Goal: Task Accomplishment & Management: Complete application form

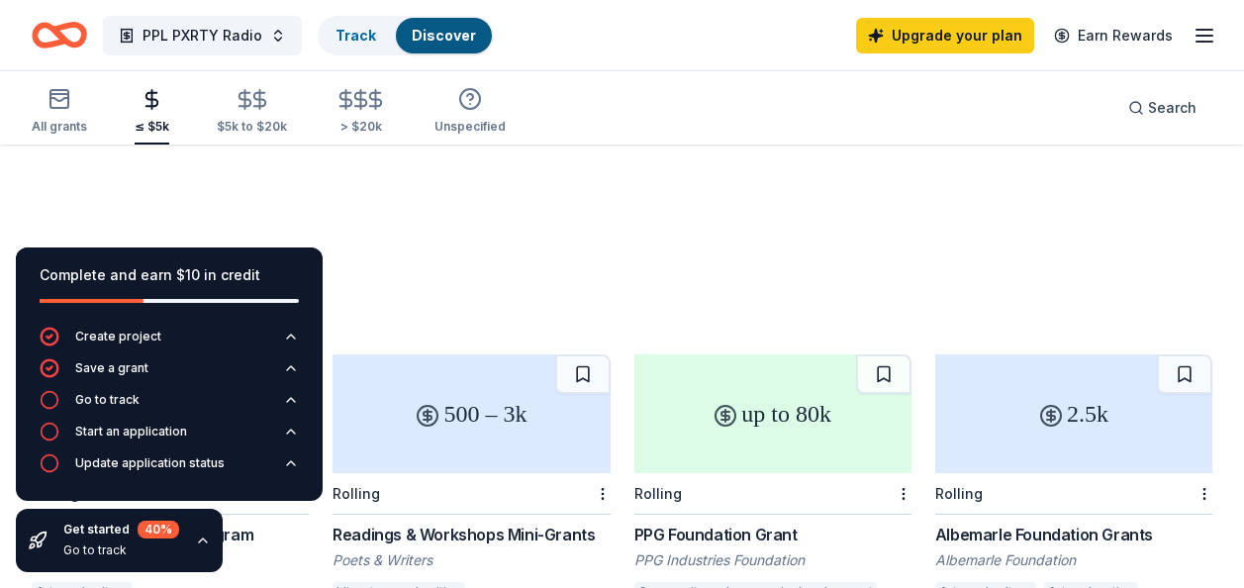
scroll to position [1088, 0]
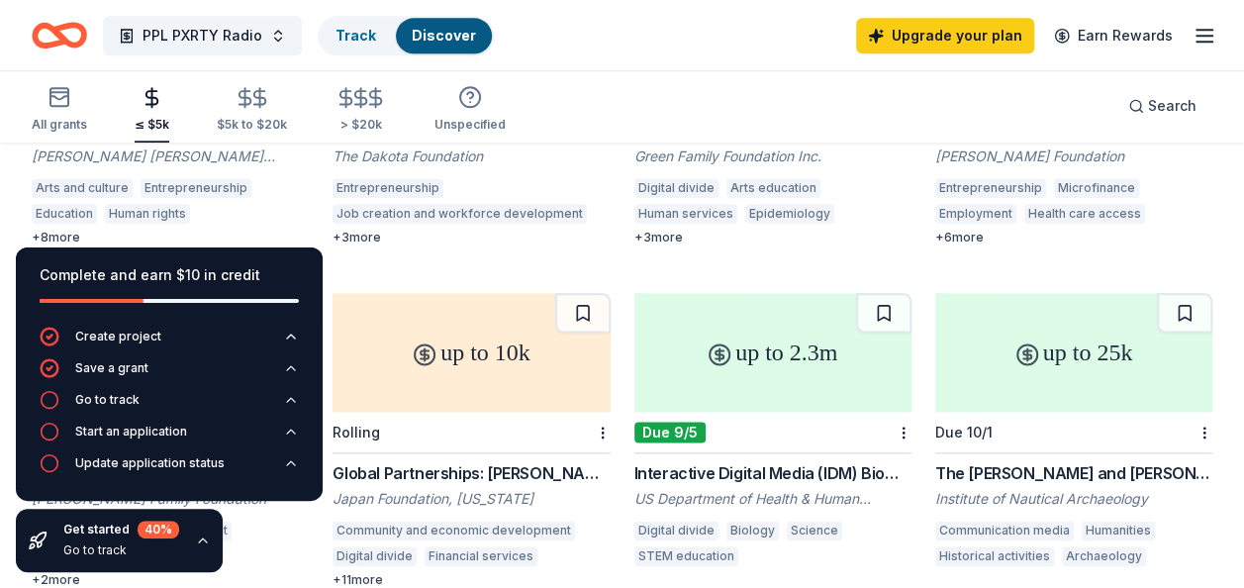
click at [69, 33] on icon "Home" at bounding box center [59, 35] width 55 height 47
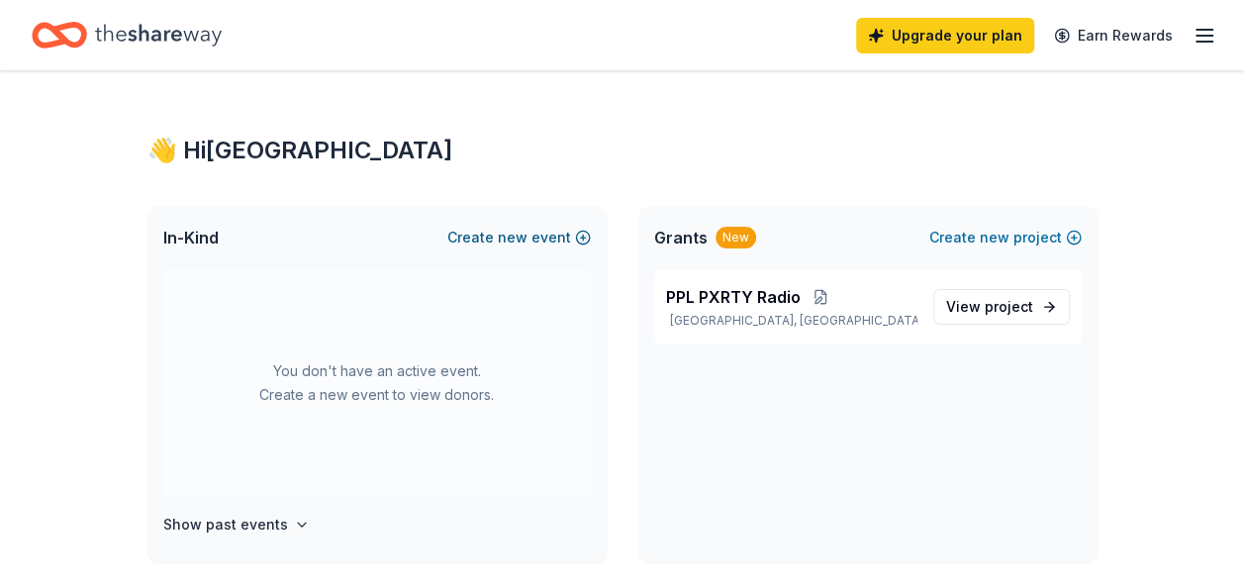
click at [515, 228] on span "new" at bounding box center [513, 238] width 30 height 24
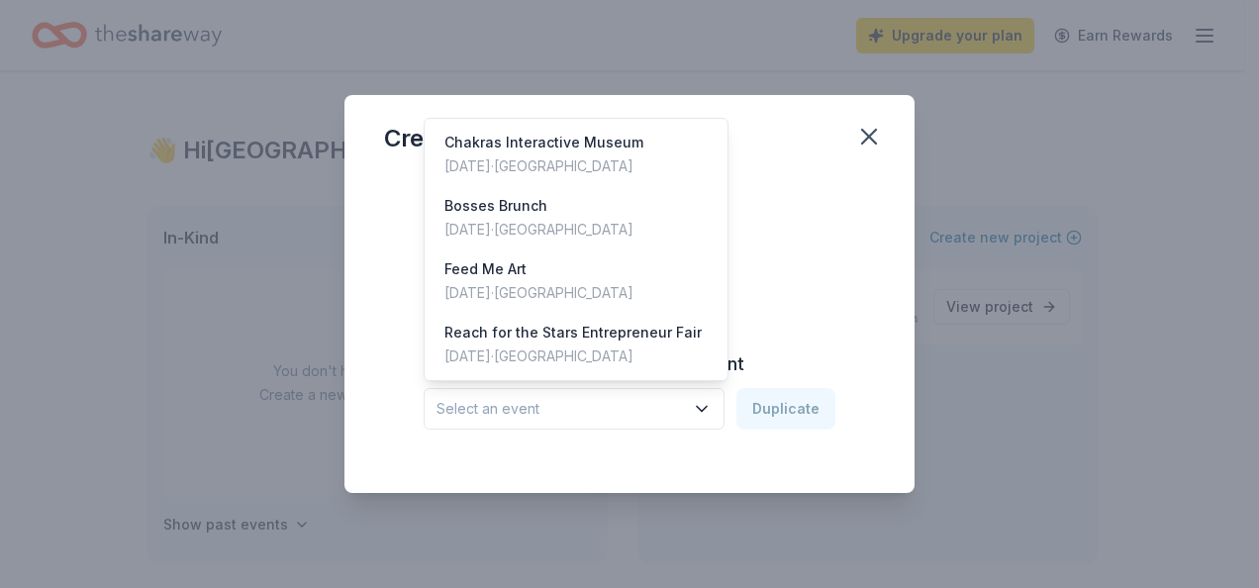
click at [654, 403] on span "Select an event" at bounding box center [559, 409] width 247 height 24
click at [825, 234] on div "Create from scratch Continue or Duplicate an existing event Select an event Dup…" at bounding box center [629, 317] width 491 height 287
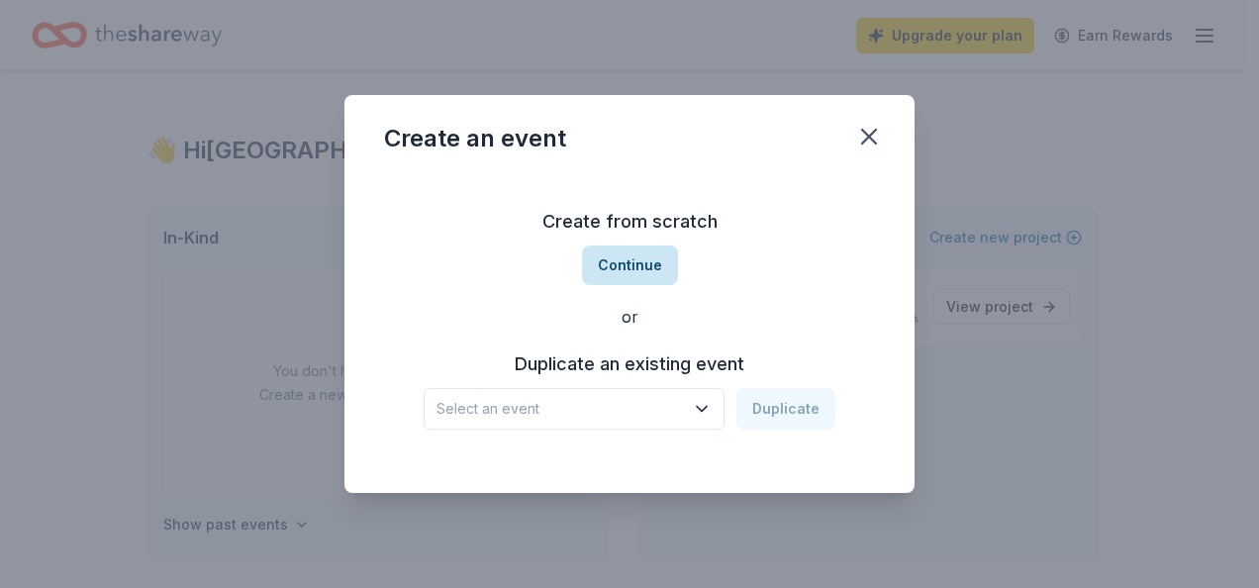
click at [624, 261] on button "Continue" at bounding box center [630, 265] width 96 height 40
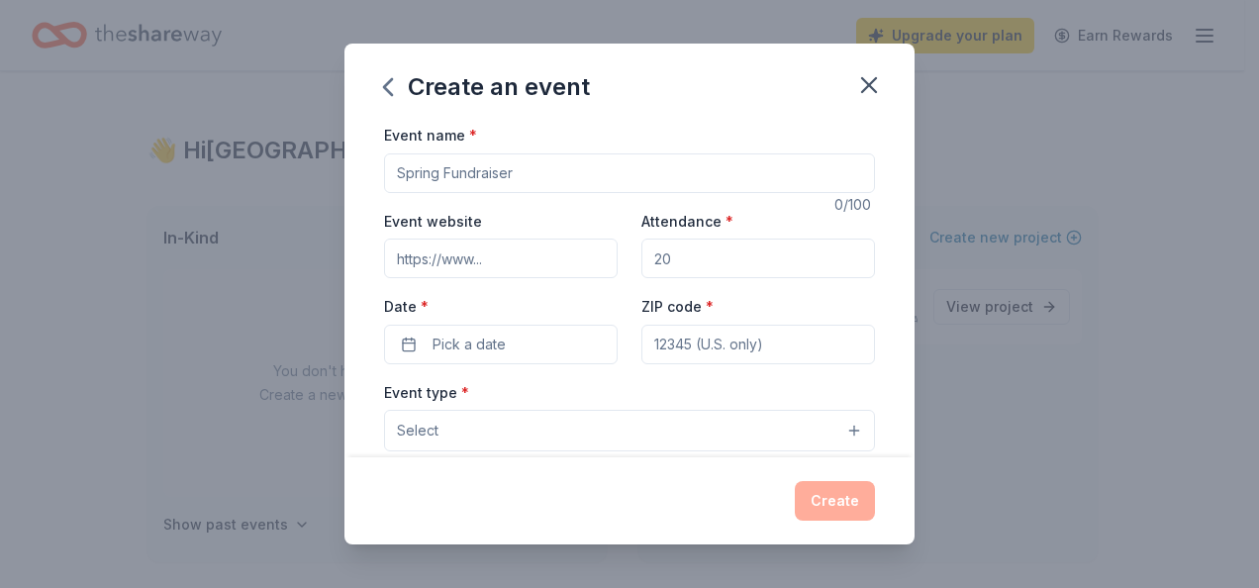
click at [499, 166] on input "Event name *" at bounding box center [629, 173] width 491 height 40
type input "PPL PXRTY Radio Launch"
click at [506, 259] on input "Event website" at bounding box center [501, 258] width 234 height 40
type input "[DOMAIN_NAME]"
click at [691, 269] on input "Attendance *" at bounding box center [758, 258] width 234 height 40
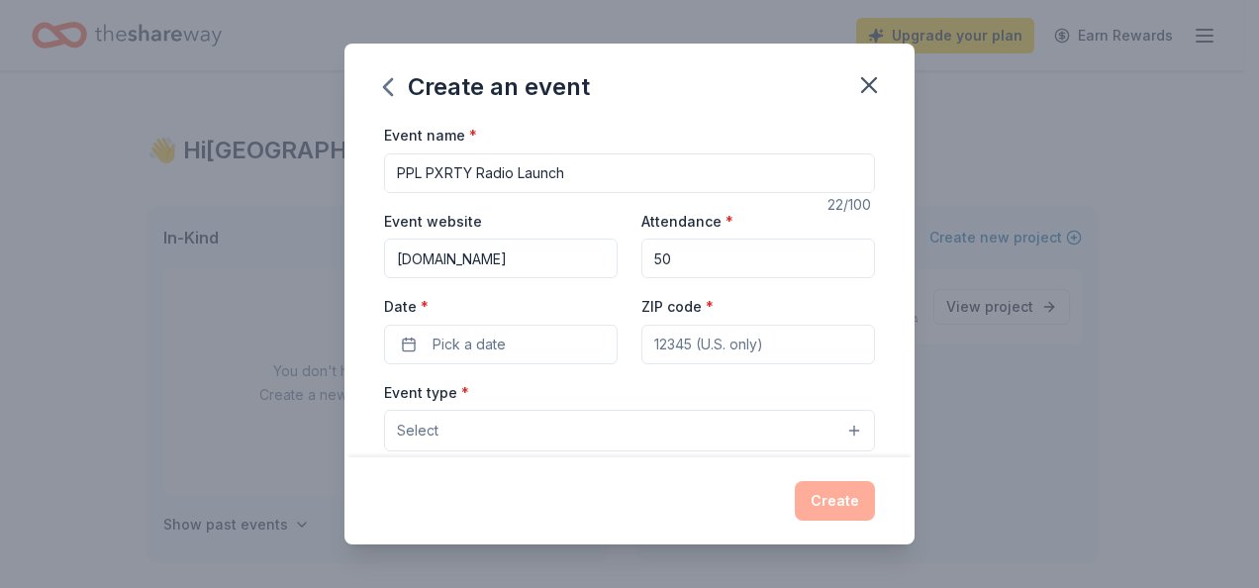
type input "5"
type input "100"
click at [729, 131] on div "Event name * PPL PXRTY Radio Launch" at bounding box center [629, 158] width 491 height 70
click at [508, 331] on button "Pick a date" at bounding box center [501, 345] width 234 height 40
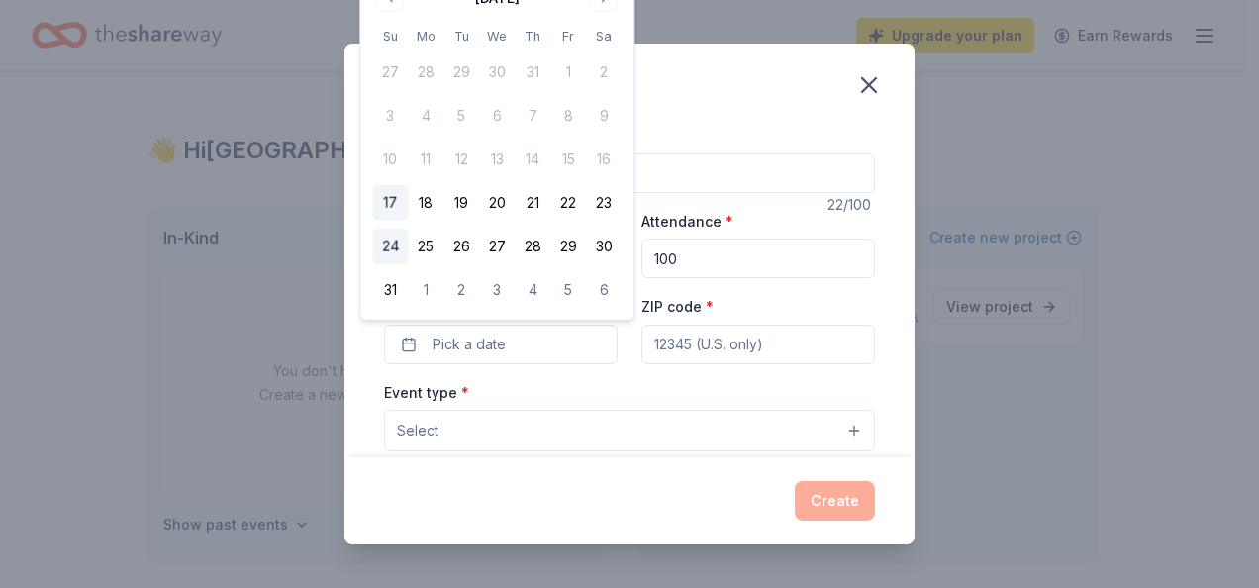
click at [389, 247] on button "24" at bounding box center [390, 247] width 36 height 36
click at [686, 341] on input "ZIP code *" at bounding box center [758, 345] width 234 height 40
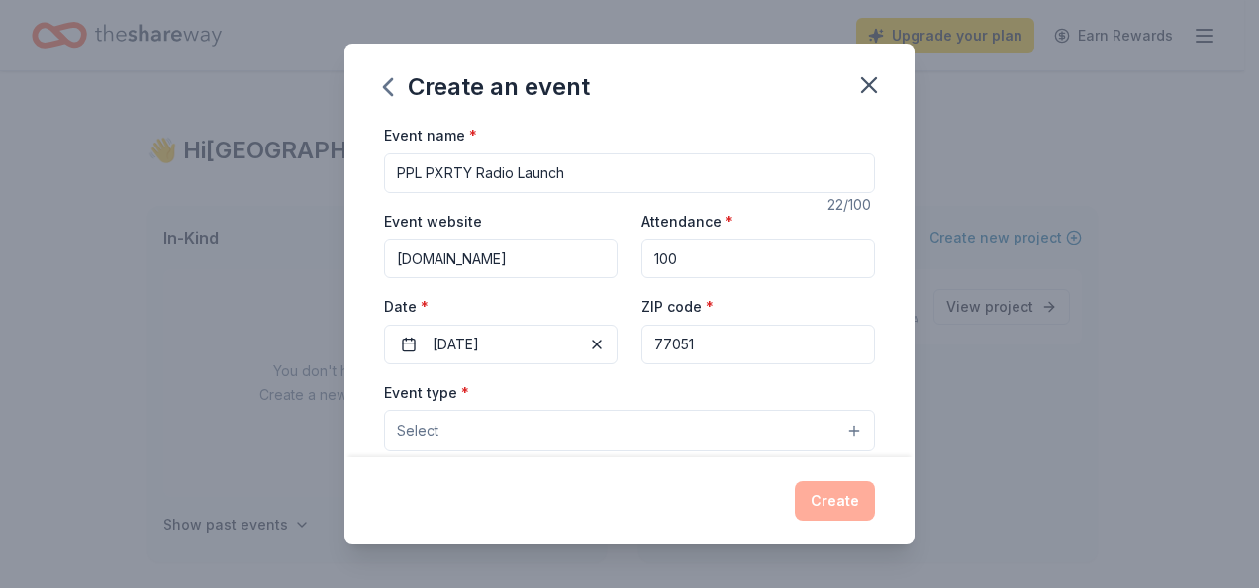
type input "77051"
click at [759, 282] on div "Event website [DOMAIN_NAME] Attendance * 100 Date * [DATE] ZIP code * 77051" at bounding box center [629, 286] width 491 height 155
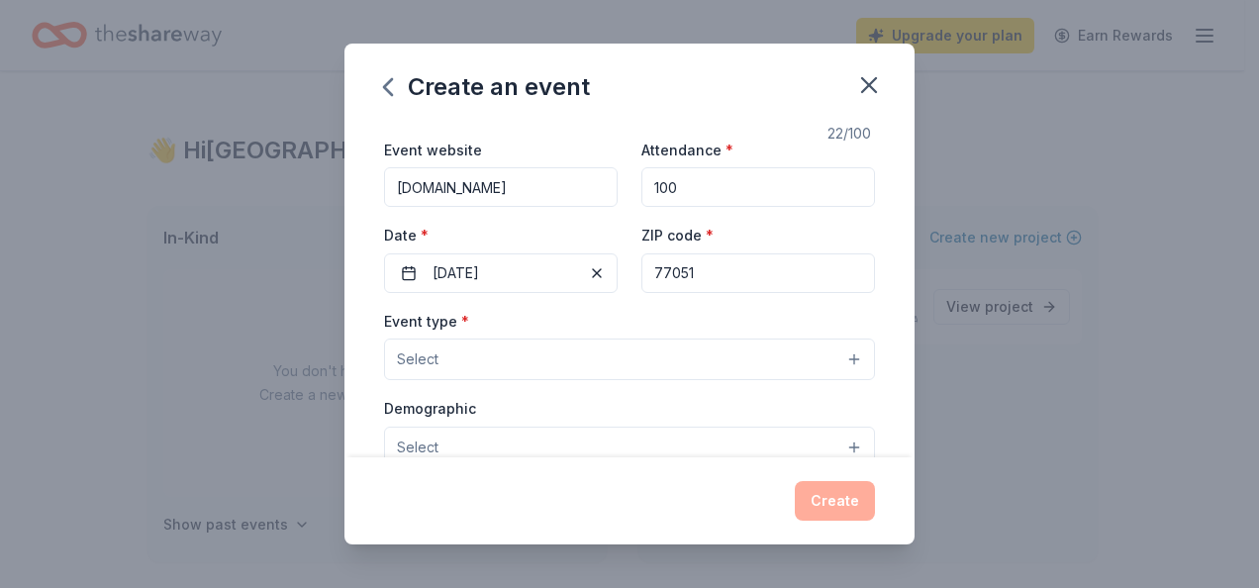
scroll to position [99, 0]
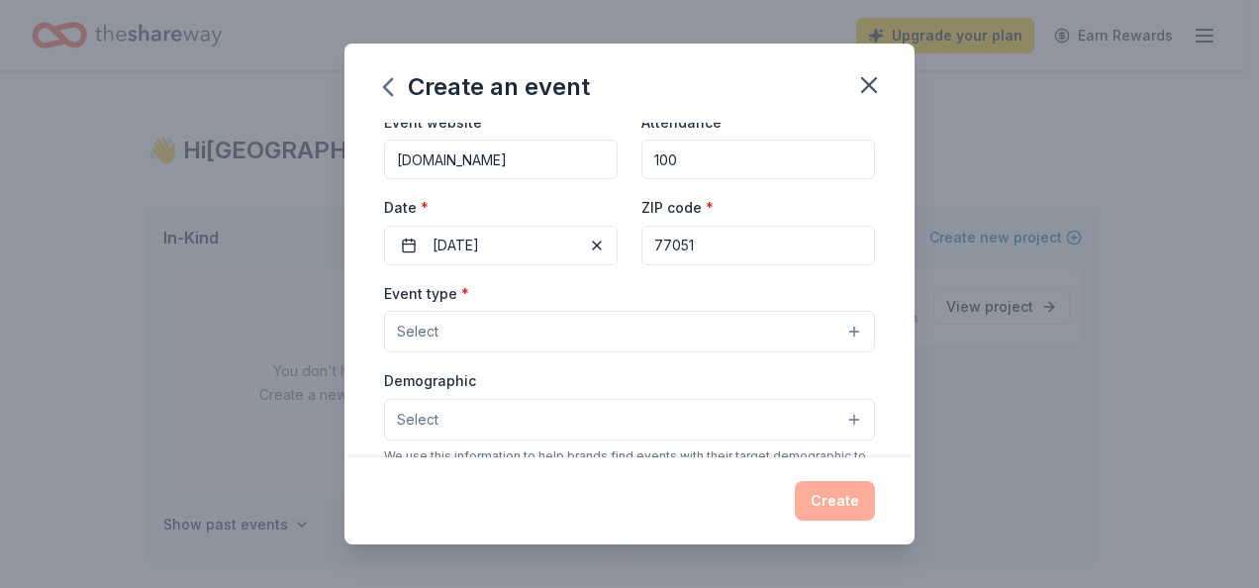
click at [637, 303] on div "Event type * Select" at bounding box center [629, 317] width 491 height 72
click at [634, 334] on button "Select" at bounding box center [629, 332] width 491 height 42
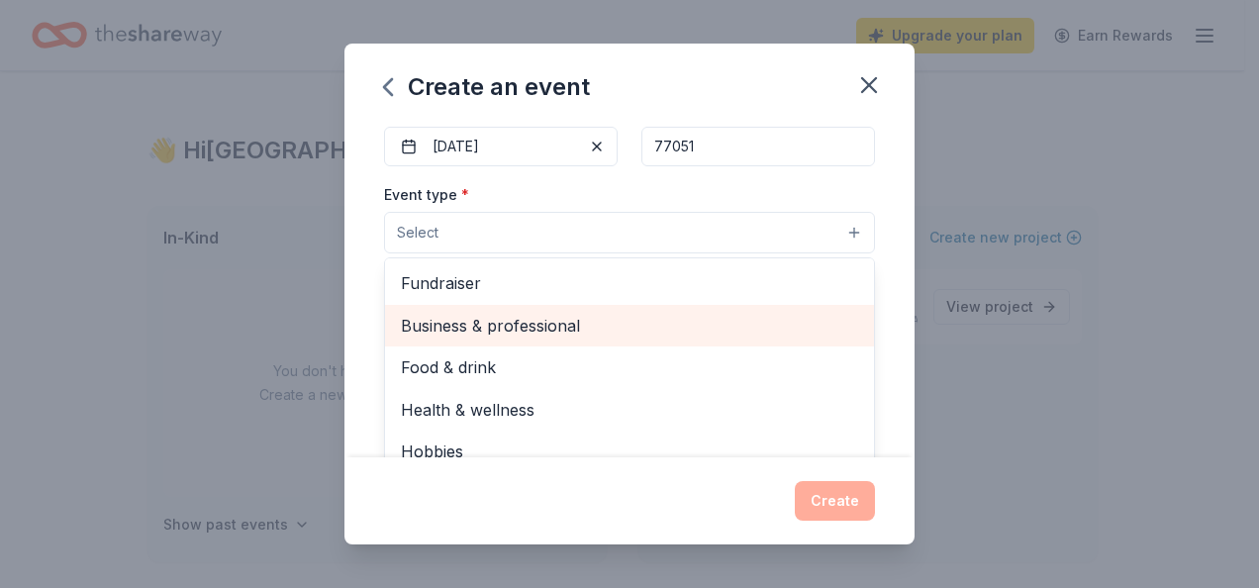
scroll to position [65, 0]
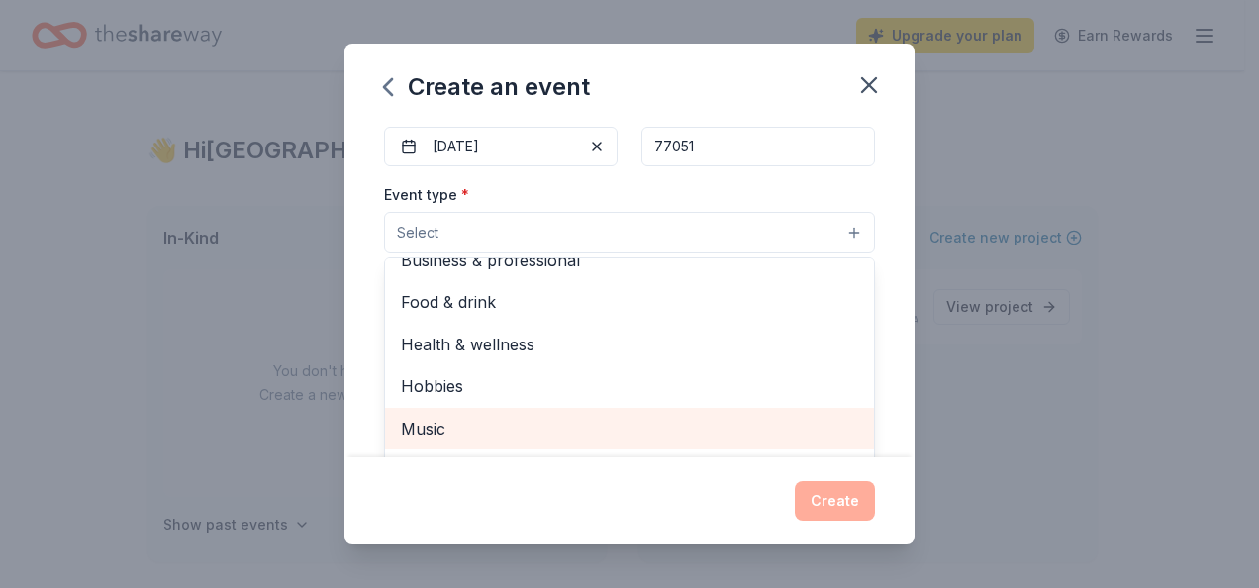
click at [526, 424] on span "Music" at bounding box center [629, 429] width 457 height 26
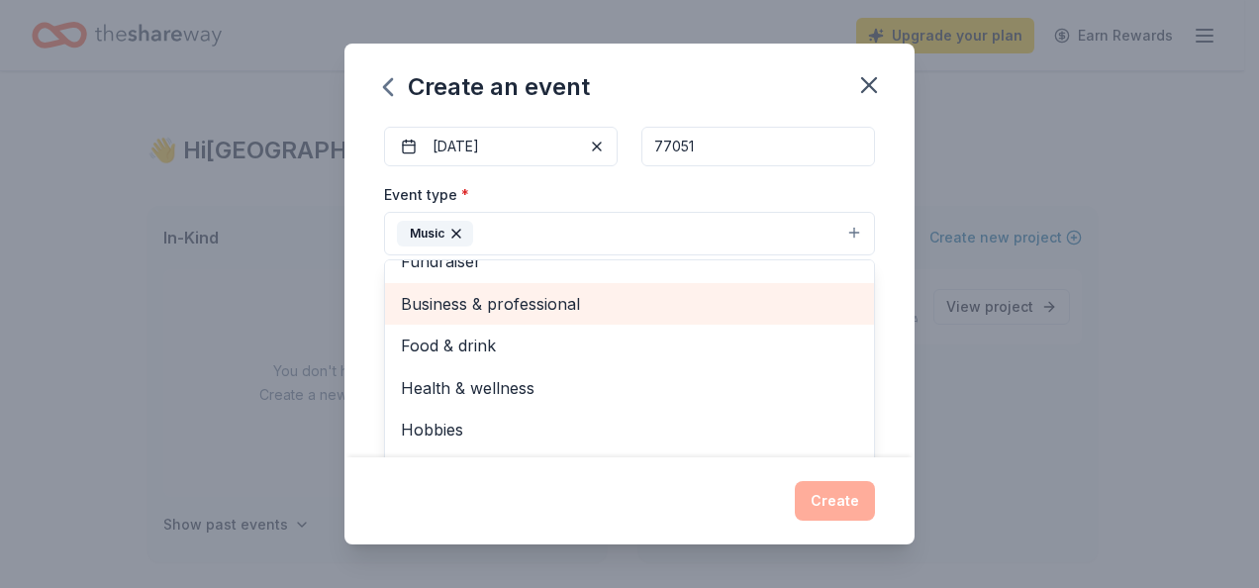
click at [475, 299] on span "Business & professional" at bounding box center [629, 304] width 457 height 26
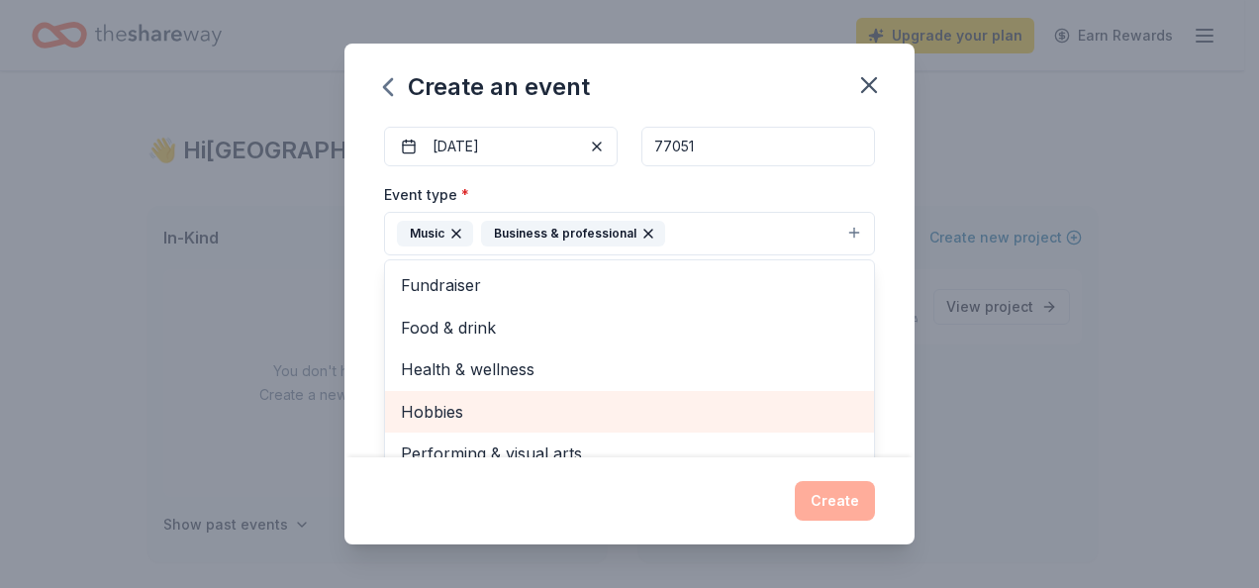
scroll to position [297, 0]
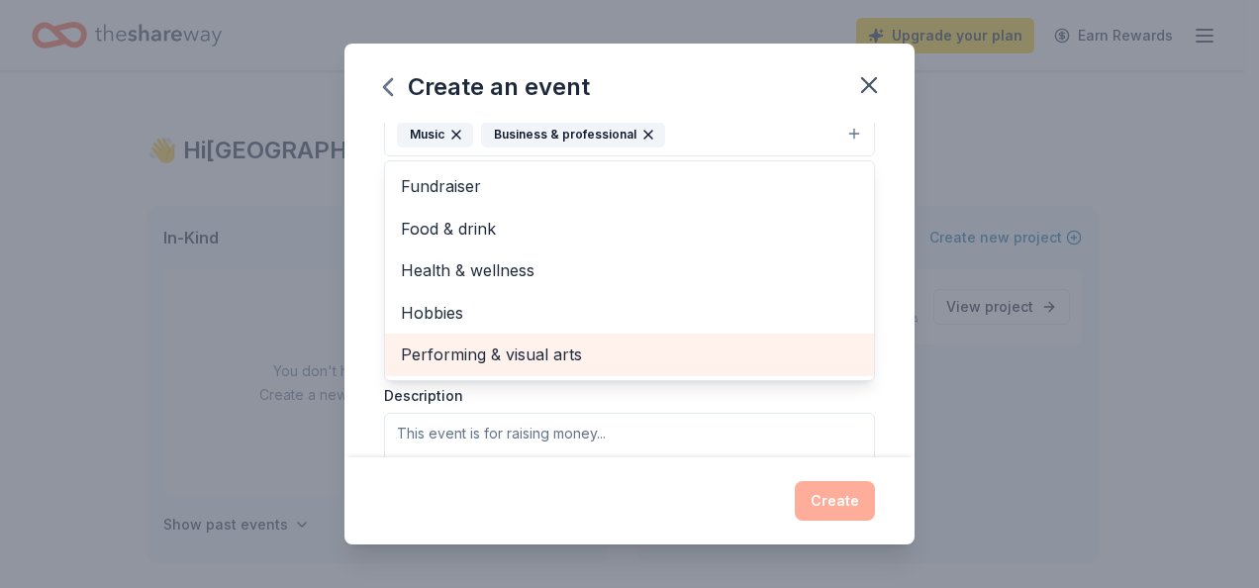
click at [519, 343] on span "Performing & visual arts" at bounding box center [629, 354] width 457 height 26
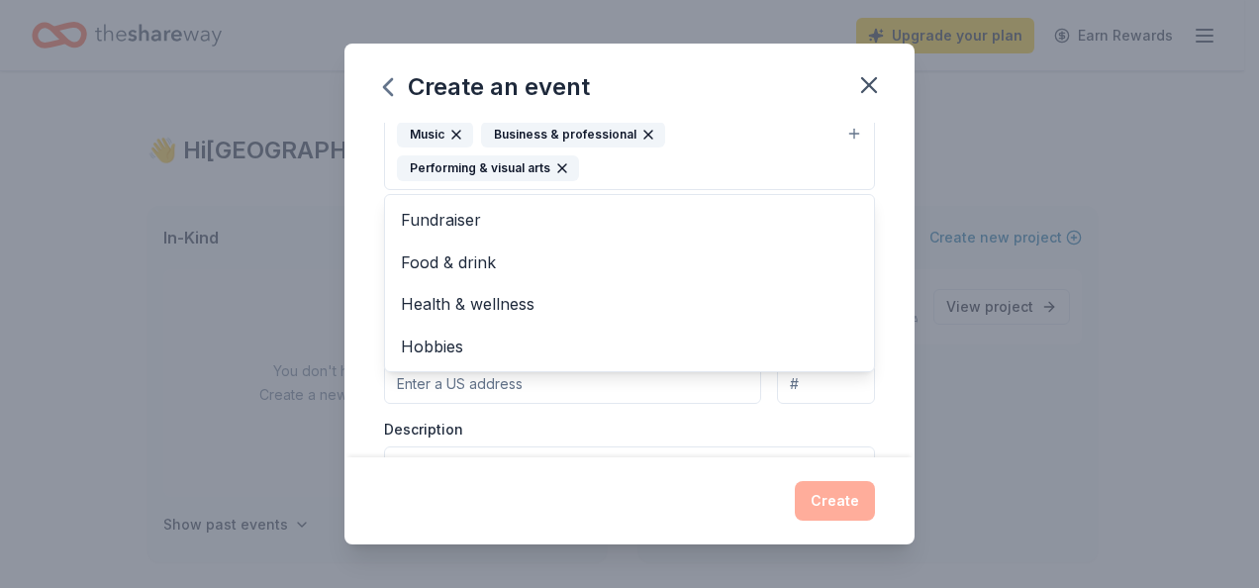
click at [369, 214] on div "Event name * PPL PXRTY Radio Launch 22 /100 Event website [DOMAIN_NAME] Attenda…" at bounding box center [629, 290] width 570 height 334
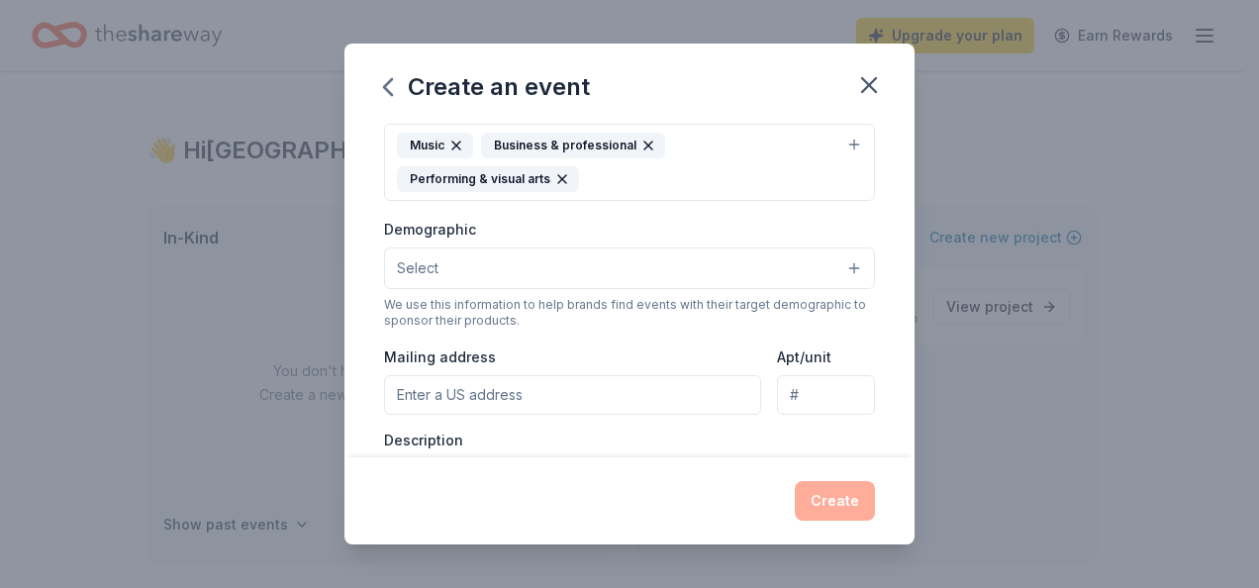
click at [544, 265] on button "Select" at bounding box center [629, 268] width 491 height 42
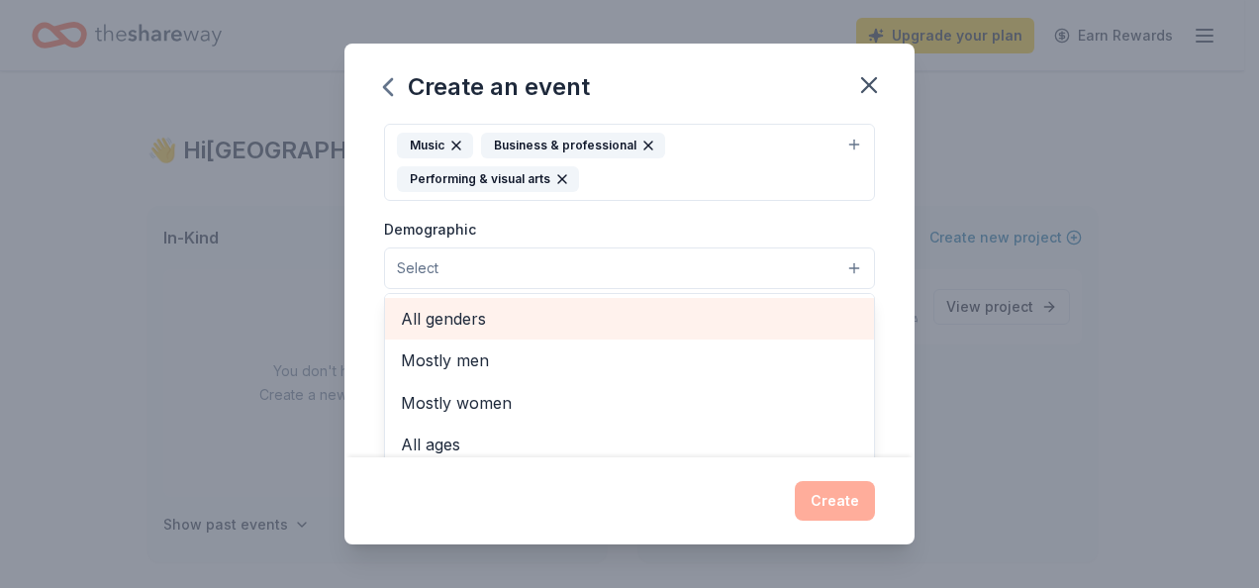
click at [479, 307] on span "All genders" at bounding box center [629, 319] width 457 height 26
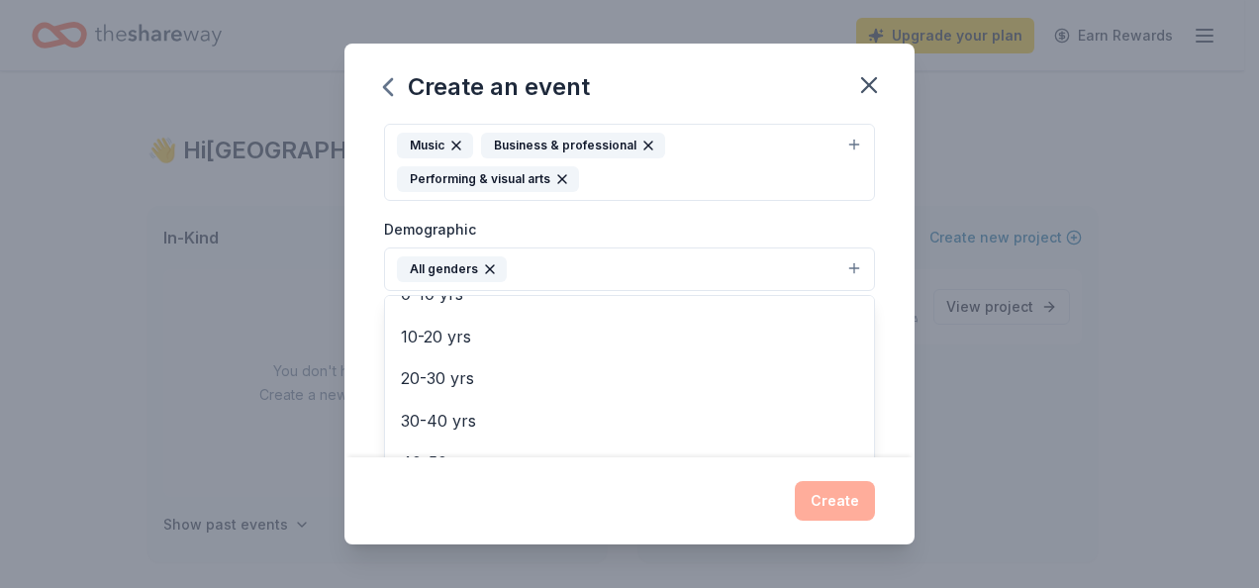
scroll to position [198, 0]
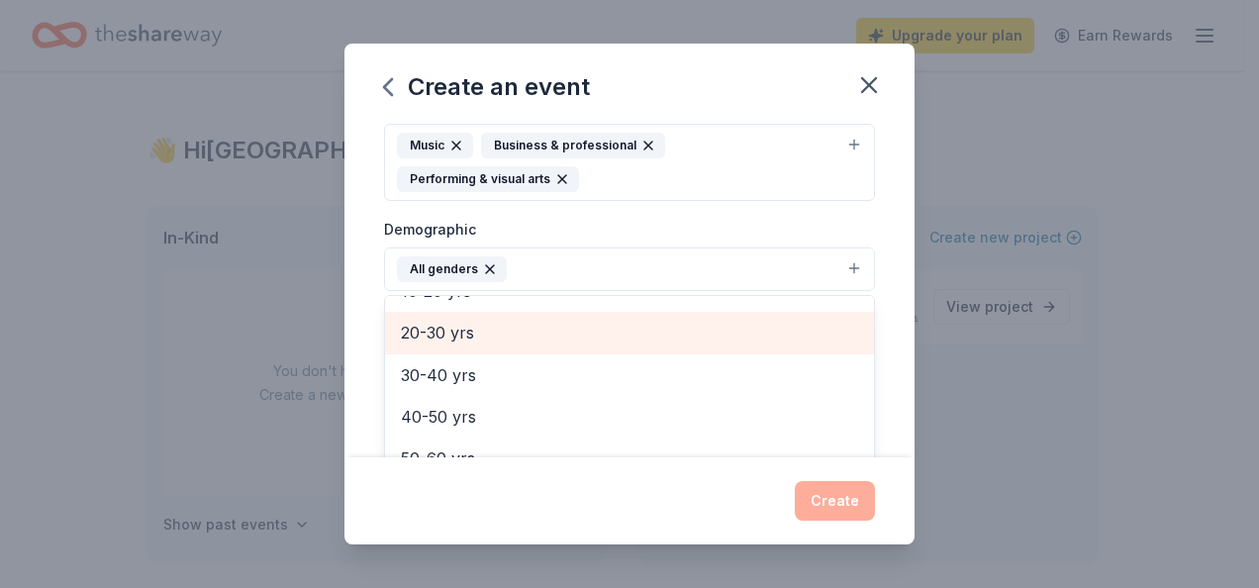
click at [457, 334] on span "20-30 yrs" at bounding box center [629, 333] width 457 height 26
click at [463, 330] on span "30-40 yrs" at bounding box center [629, 333] width 457 height 26
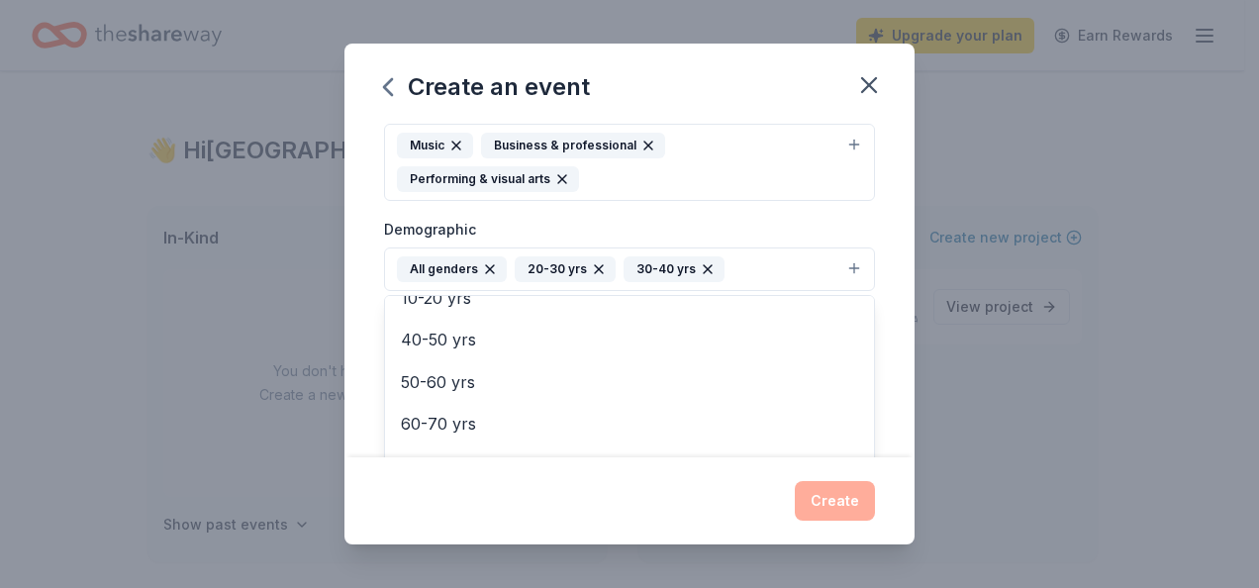
click at [372, 261] on div "Event name * PPL PXRTY Radio Launch 22 /100 Event website [DOMAIN_NAME] Attenda…" at bounding box center [629, 290] width 570 height 334
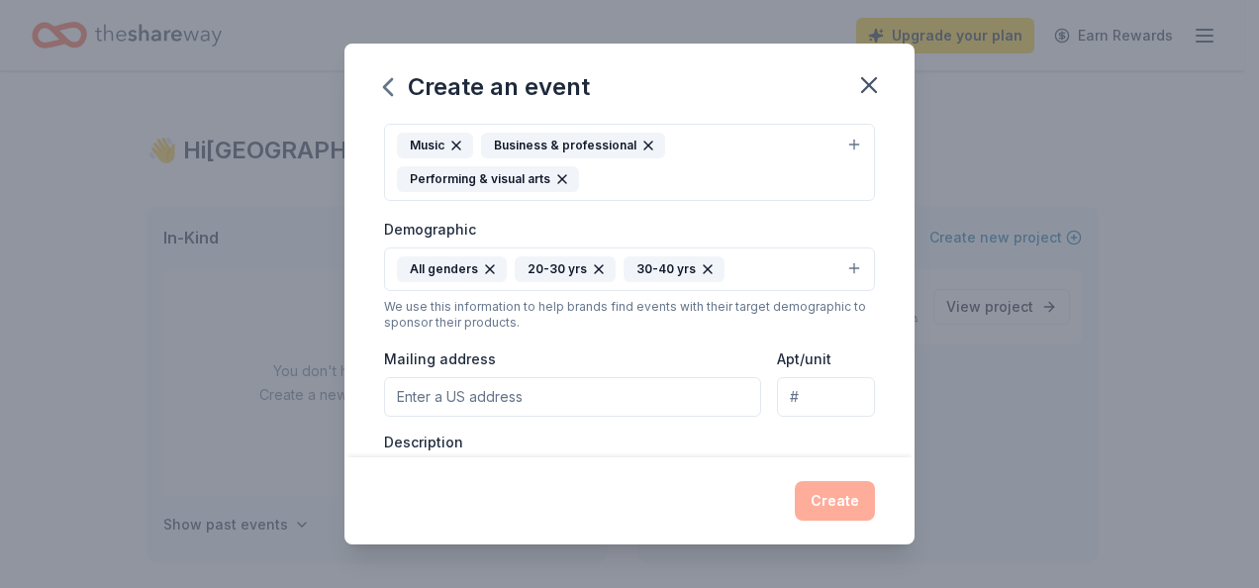
click at [768, 269] on button "All genders 20-30 yrs 30-40 yrs" at bounding box center [629, 269] width 491 height 44
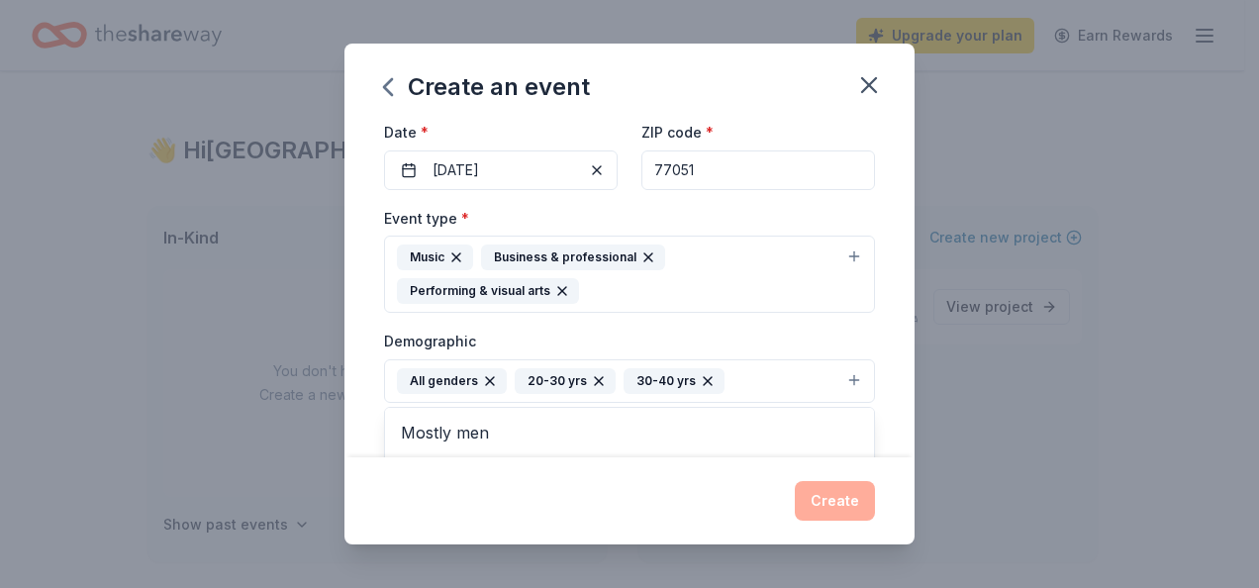
scroll to position [147, 0]
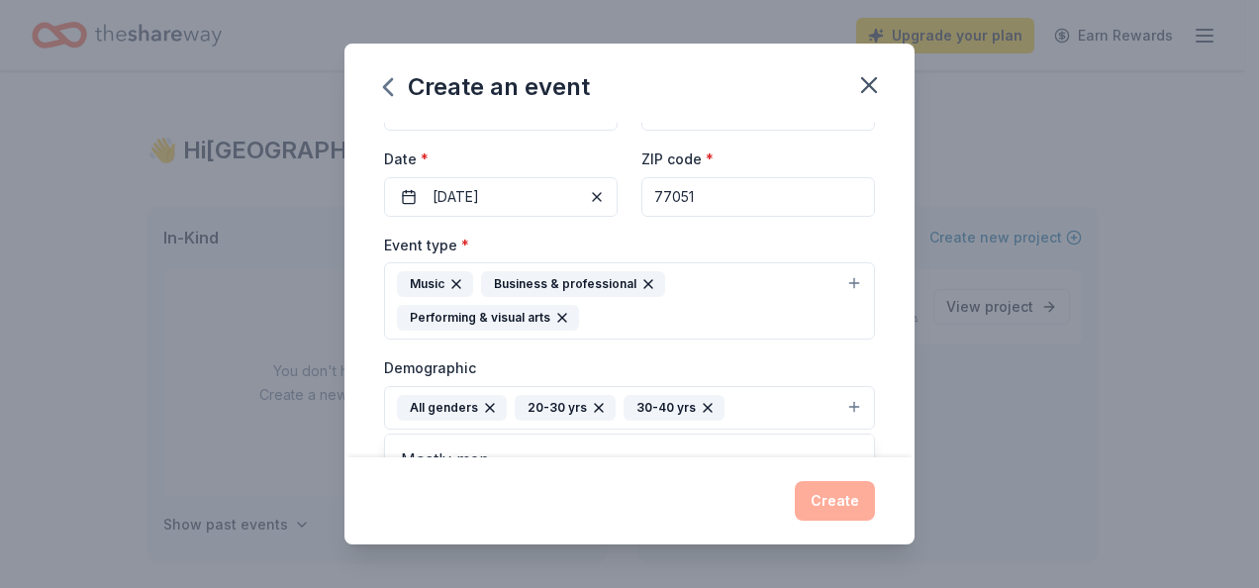
click at [356, 315] on div "Event name * PPL PXRTY Radio Launch 22 /100 Event website [DOMAIN_NAME] Attenda…" at bounding box center [629, 290] width 570 height 334
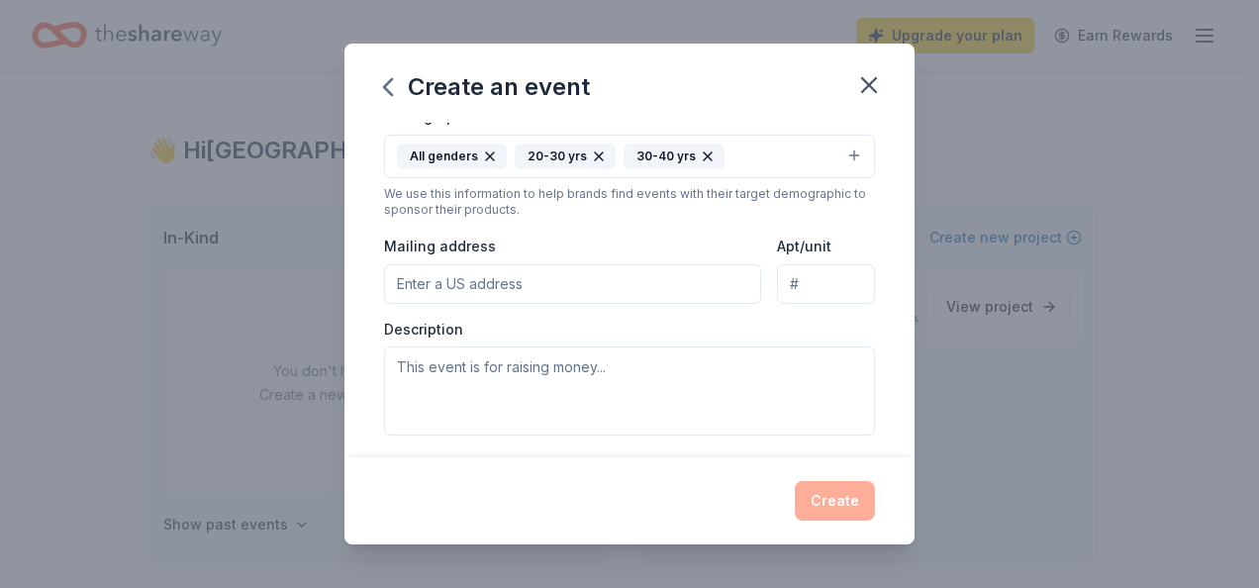
scroll to position [444, 0]
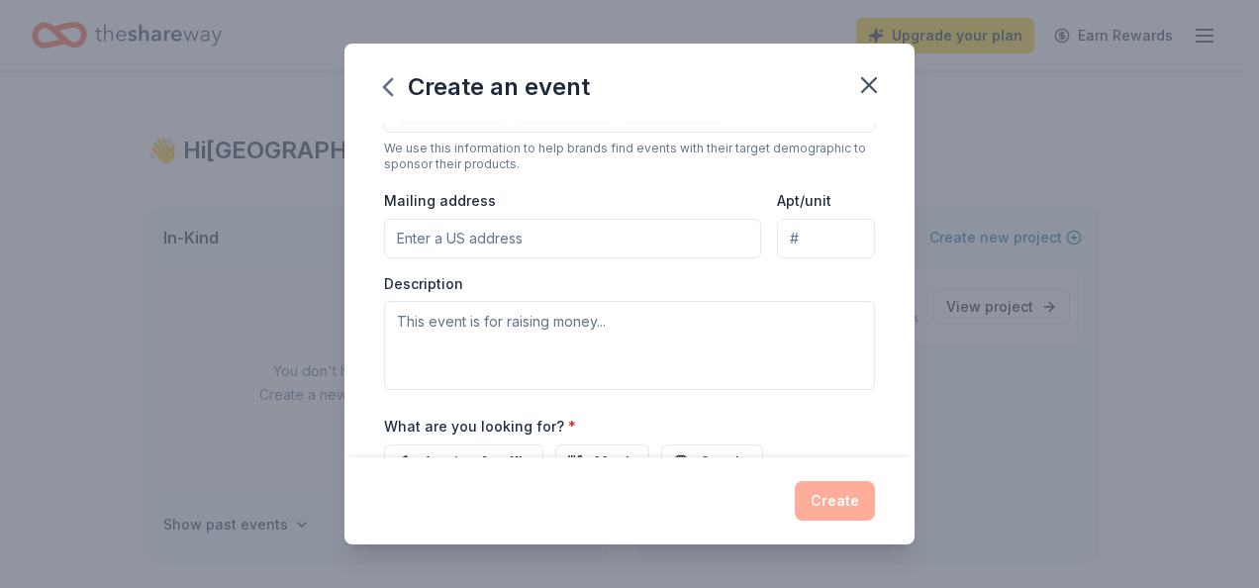
click at [596, 230] on input "Mailing address" at bounding box center [572, 239] width 377 height 40
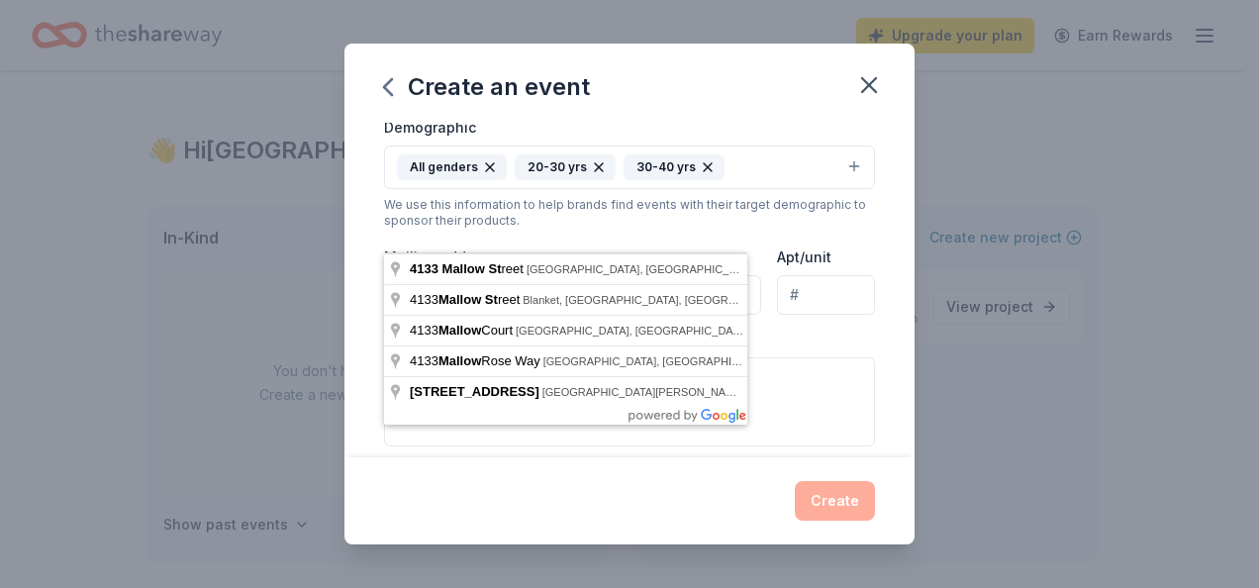
scroll to position [345, 0]
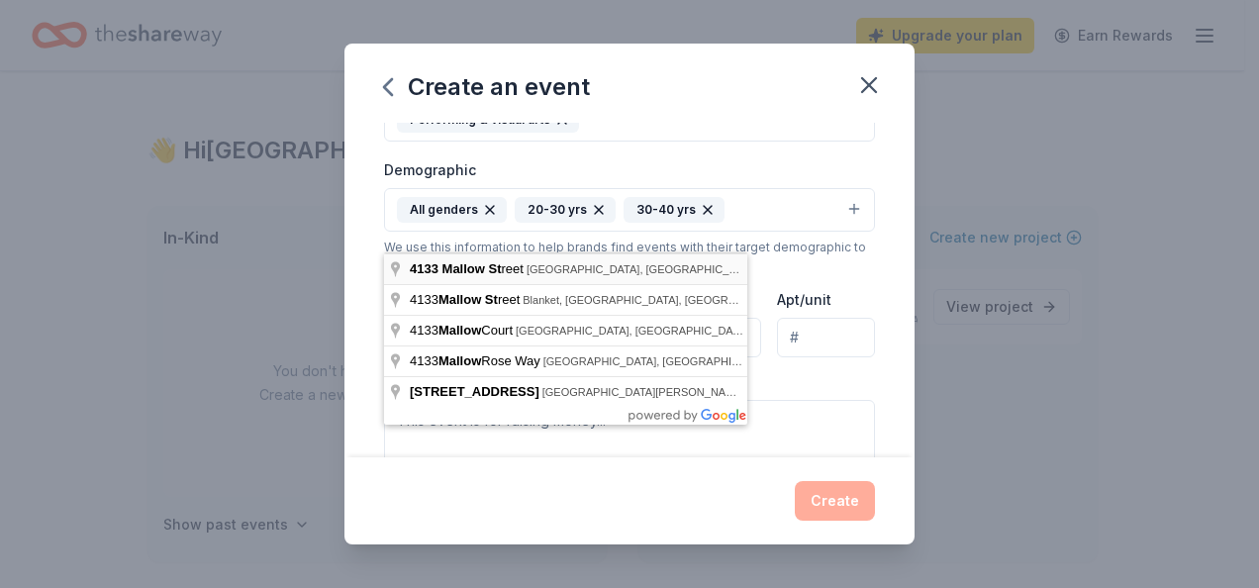
type input "[STREET_ADDRESS]"
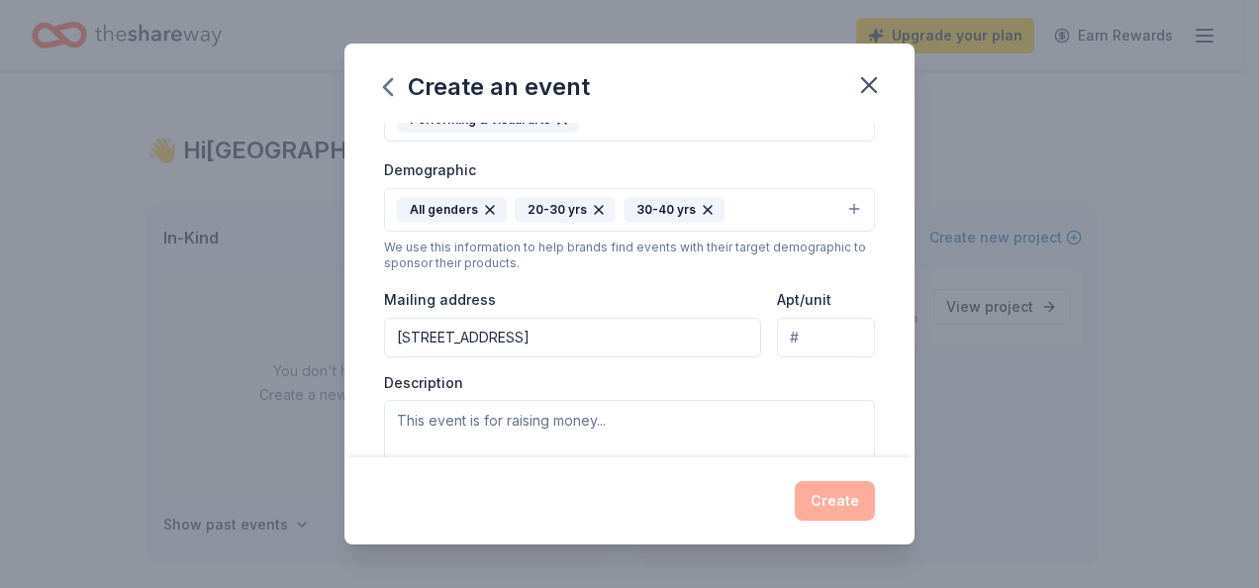
click at [845, 341] on input "Apt/unit" at bounding box center [826, 338] width 98 height 40
type input "A"
click at [623, 373] on div "Description" at bounding box center [629, 431] width 491 height 117
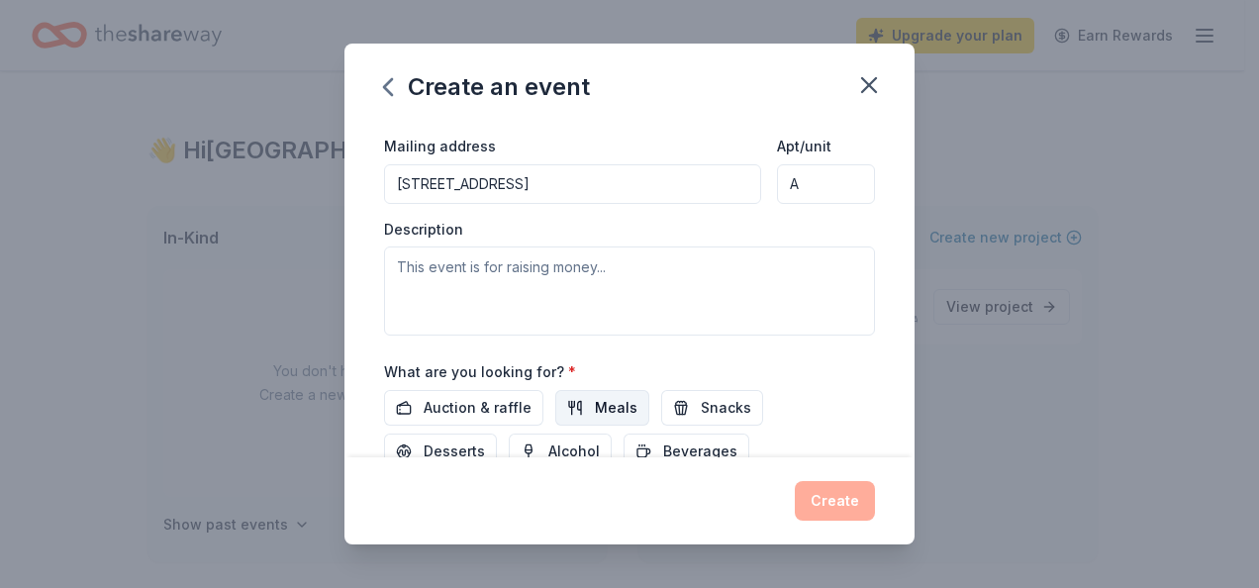
scroll to position [543, 0]
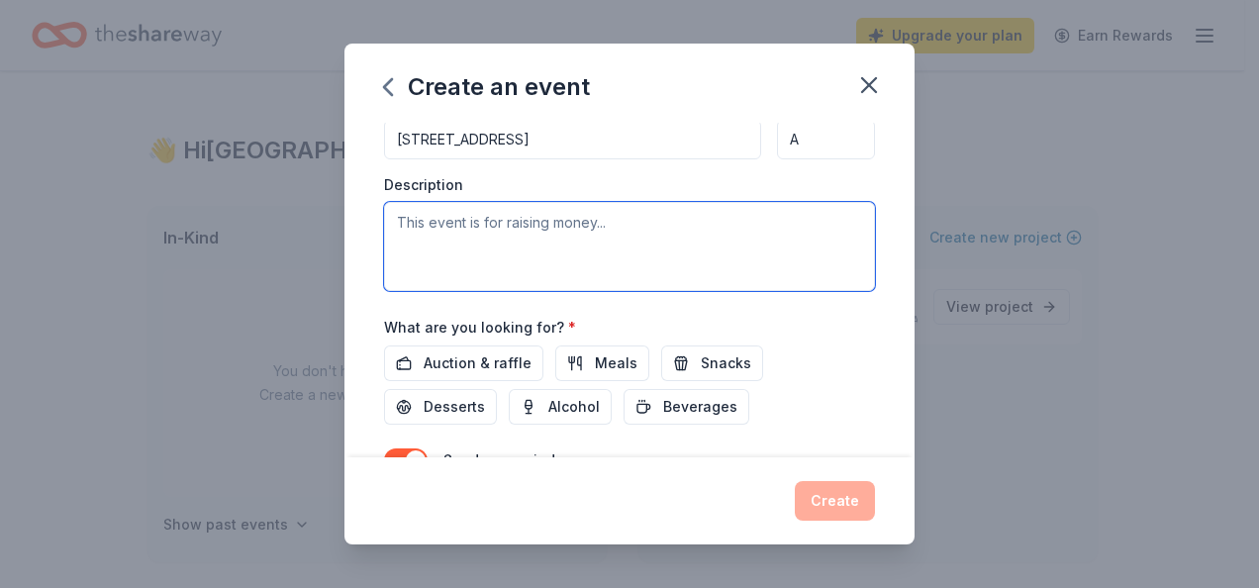
click at [495, 225] on textarea at bounding box center [629, 246] width 491 height 89
paste textarea "Broadcasting licenses Travel fees (for events, festivals & concerts) Media fees…"
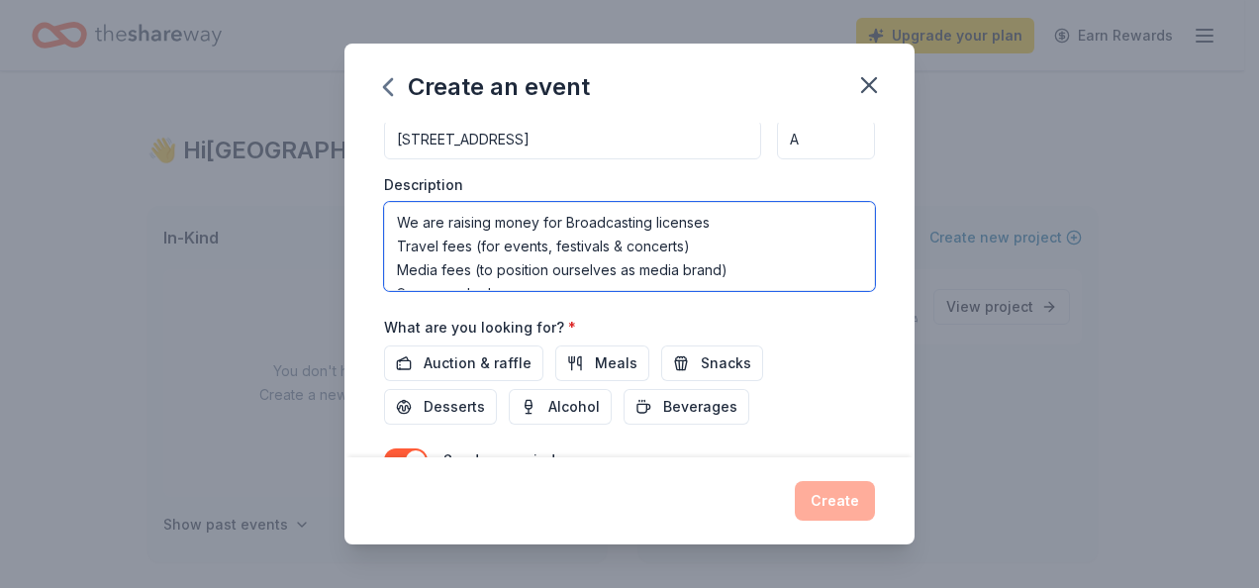
scroll to position [12, 0]
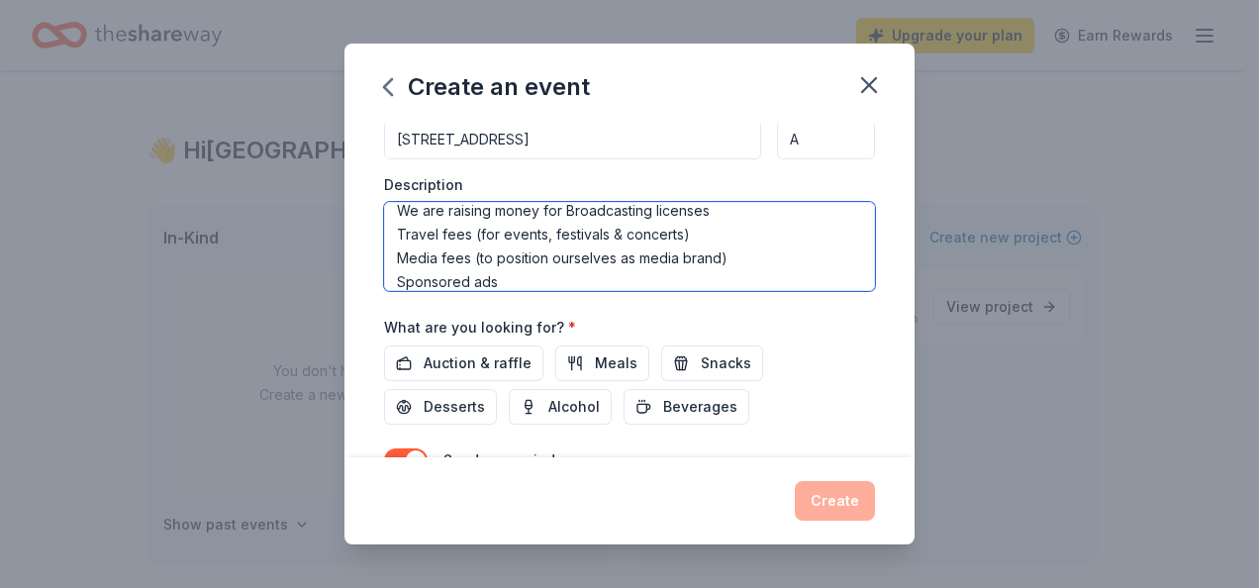
click at [398, 231] on textarea "We are raising money for Broadcasting licenses Travel fees (for events, festiva…" at bounding box center [629, 246] width 491 height 89
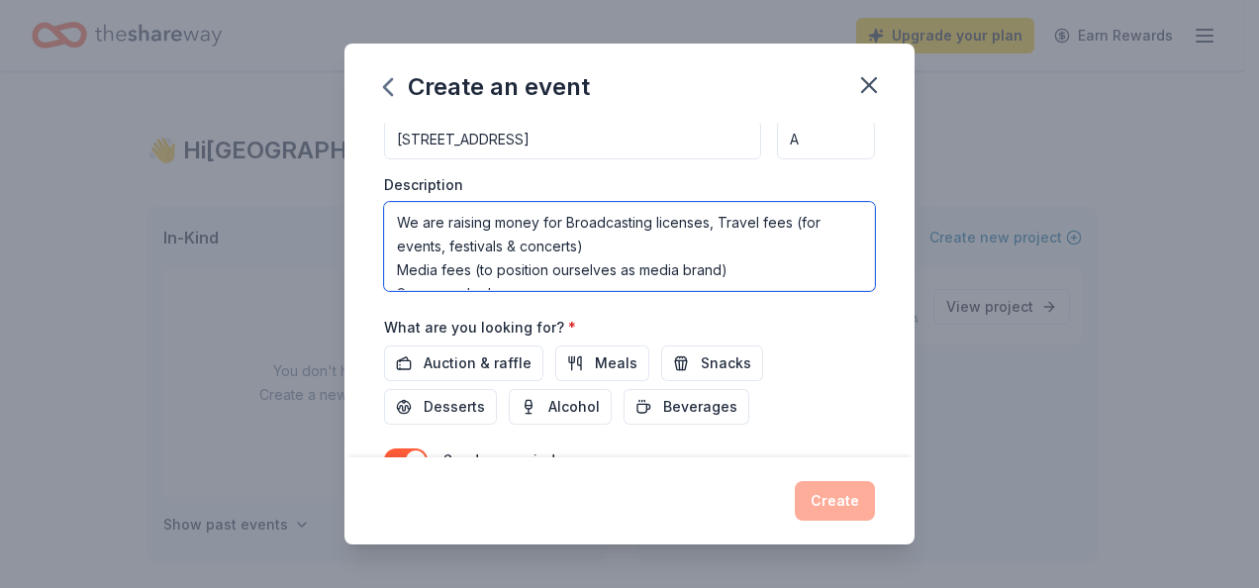
click at [398, 262] on textarea "We are raising money for Broadcasting licenses, Travel fees (for events, festiv…" at bounding box center [629, 246] width 491 height 89
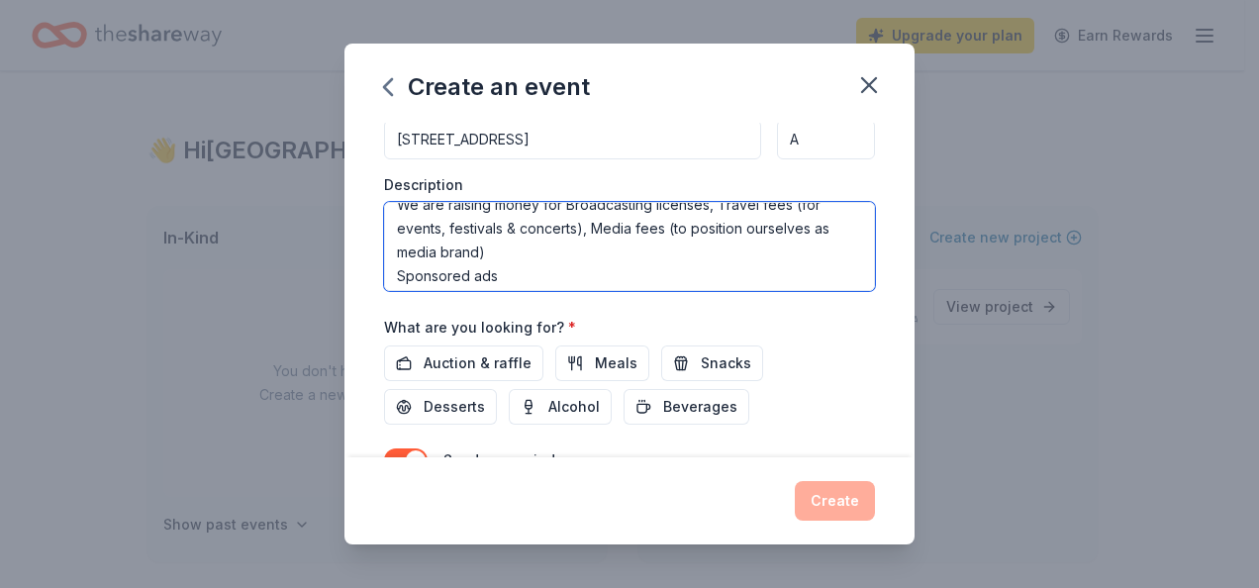
scroll to position [24, 0]
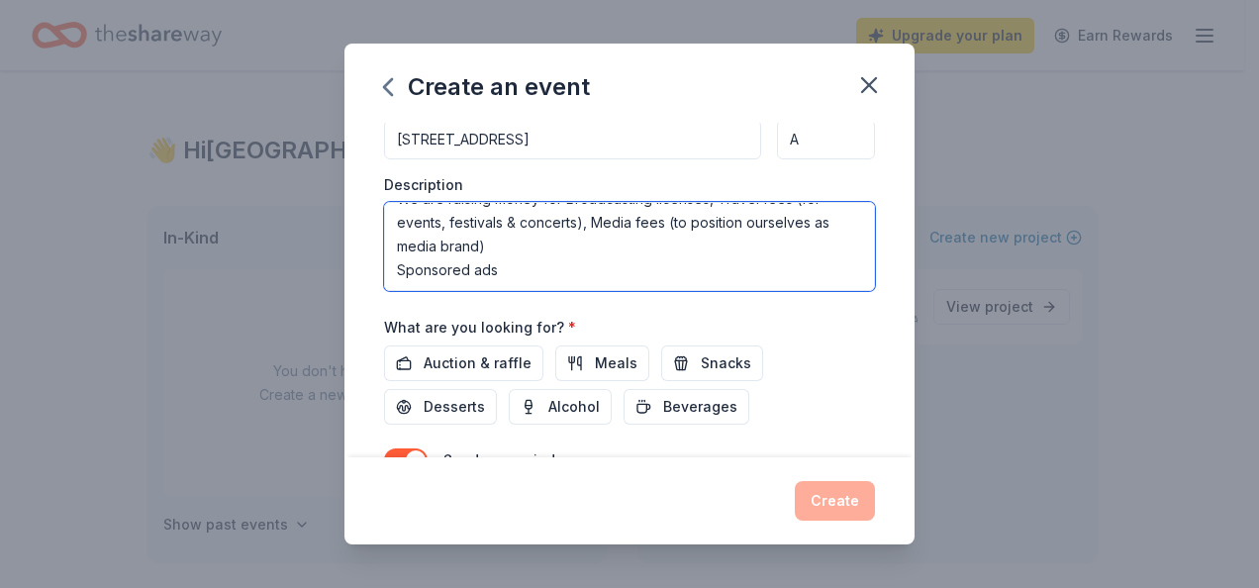
click at [398, 265] on textarea "We are raising money for Broadcasting licenses, Travel fees (for events, festiv…" at bounding box center [629, 246] width 491 height 89
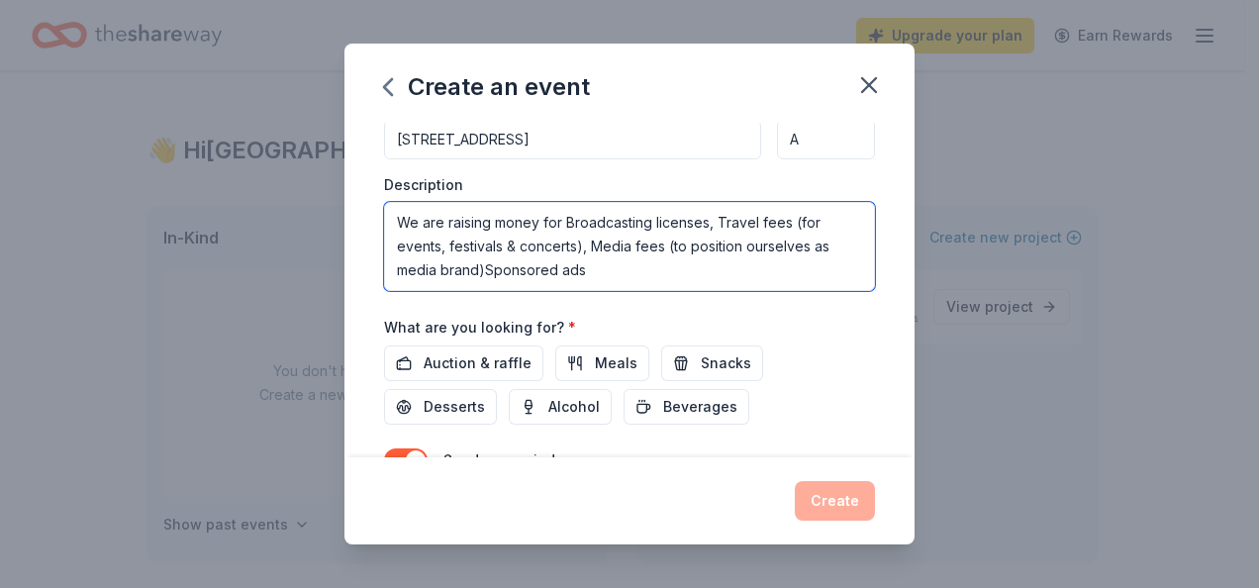
scroll to position [0, 0]
click at [676, 259] on textarea "We are raising money for Broadcasting licenses, Travel fees (for events, festiv…" at bounding box center [629, 246] width 491 height 89
click at [556, 218] on textarea "We are raising money for Broadcasting licenses, Travel fees (for events, festiv…" at bounding box center [629, 246] width 491 height 89
drag, startPoint x: 439, startPoint y: 218, endPoint x: 347, endPoint y: 211, distance: 92.3
click at [347, 211] on div "Event name * PPL PXRTY Radio Launch 22 /100 Event website [DOMAIN_NAME] Attenda…" at bounding box center [629, 290] width 570 height 334
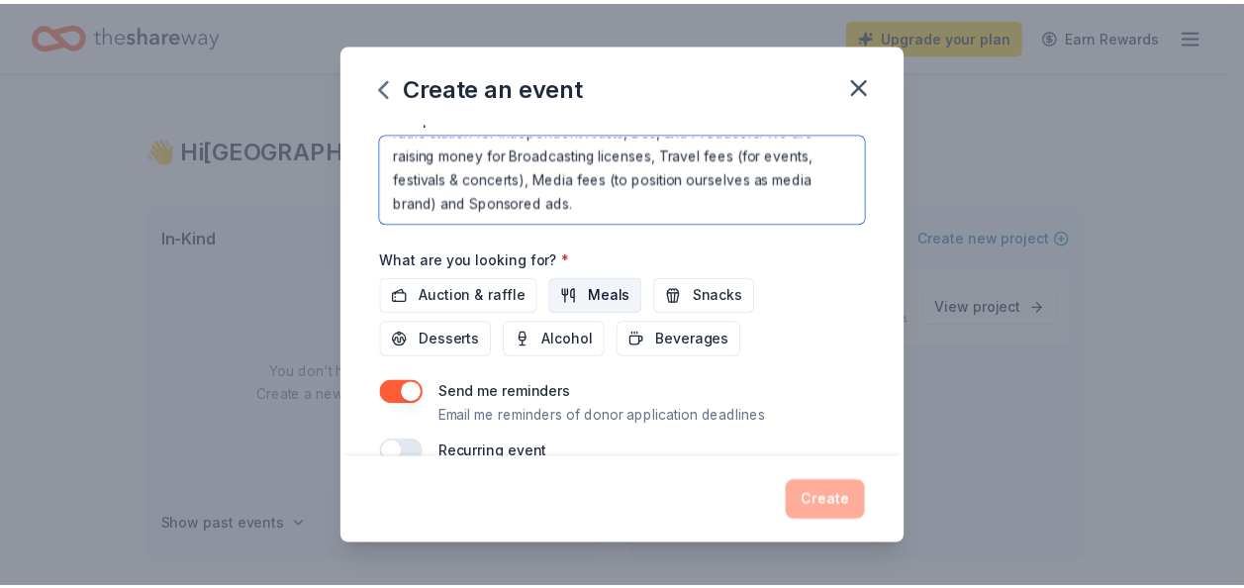
scroll to position [642, 0]
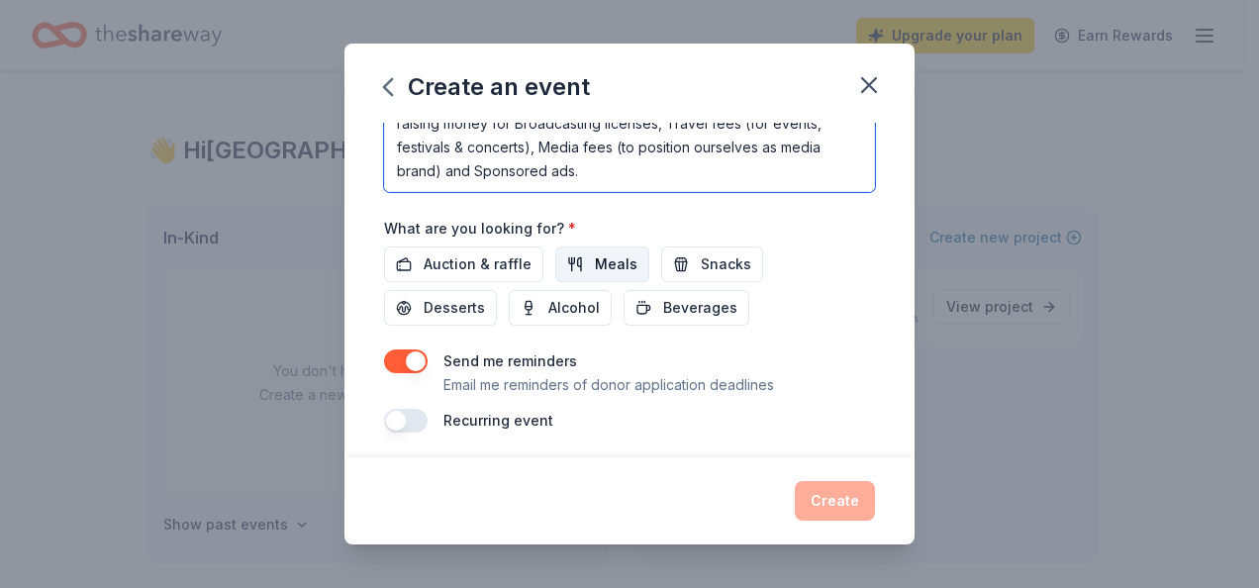
type textarea "PPL PXRTY Radio intends to be an international web- and app- based radio statio…"
click at [564, 257] on button "Meals" at bounding box center [602, 264] width 94 height 36
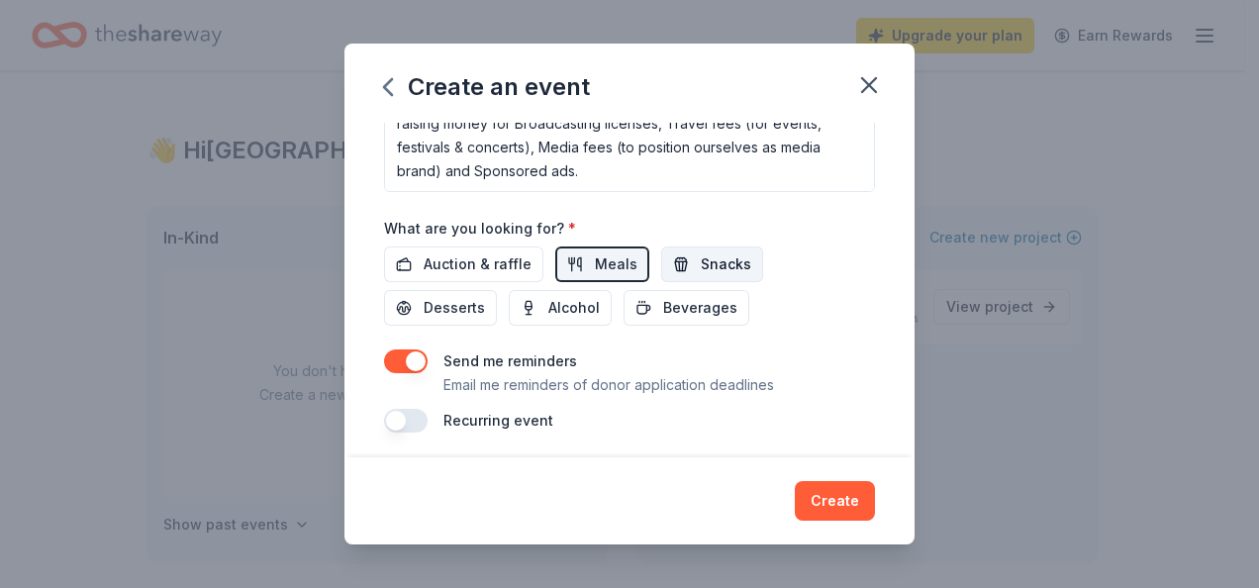
click at [712, 265] on span "Snacks" at bounding box center [726, 264] width 50 height 24
click at [457, 261] on span "Auction & raffle" at bounding box center [477, 264] width 108 height 24
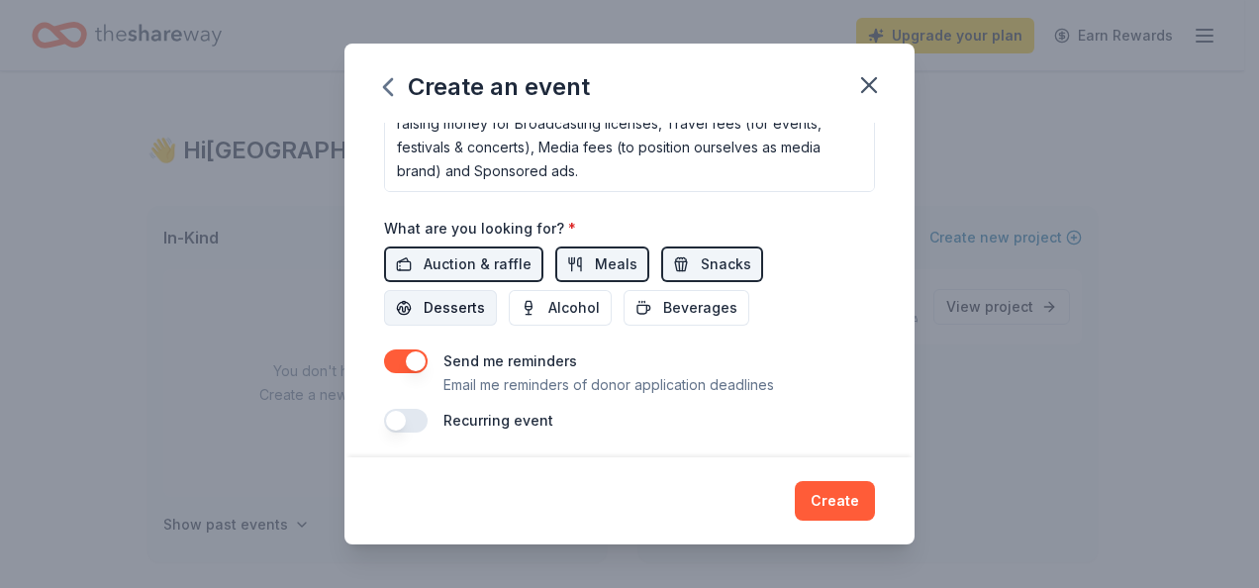
click at [453, 290] on button "Desserts" at bounding box center [440, 308] width 113 height 36
click at [591, 311] on span "Alcohol" at bounding box center [573, 308] width 51 height 24
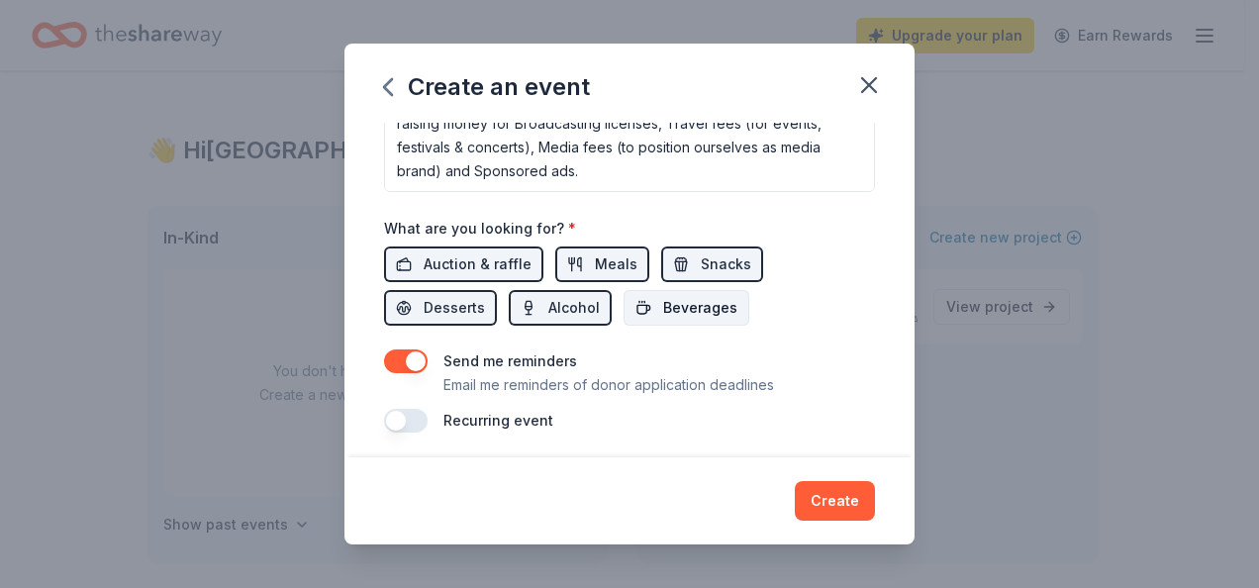
click at [714, 311] on span "Beverages" at bounding box center [700, 308] width 74 height 24
click at [853, 493] on button "Create" at bounding box center [835, 501] width 80 height 40
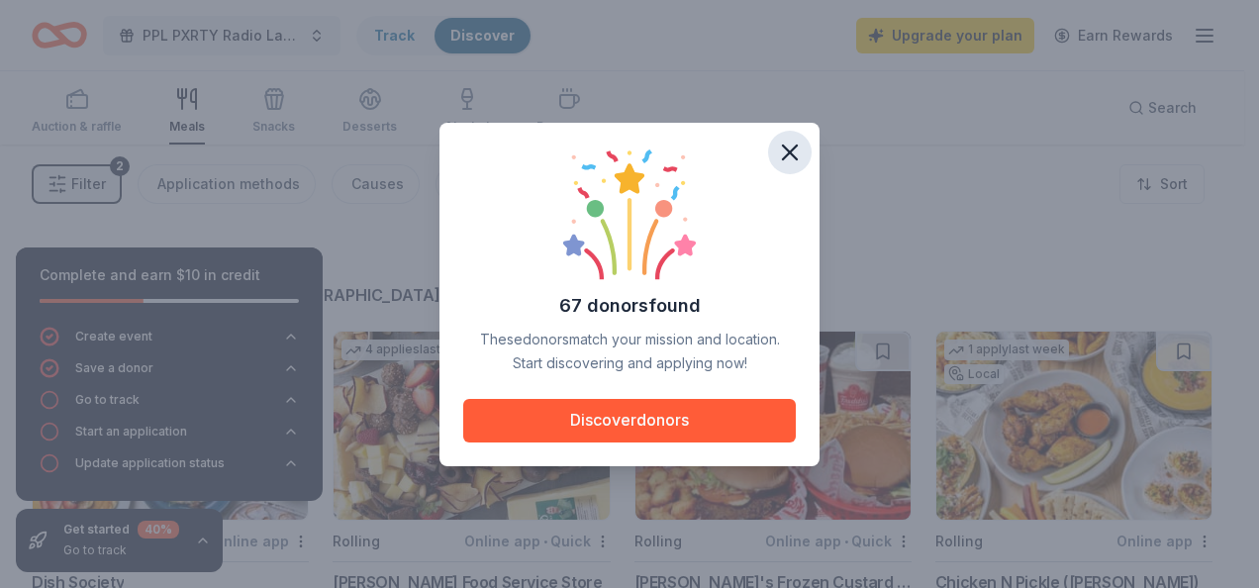
click at [781, 155] on icon "button" at bounding box center [790, 153] width 28 height 28
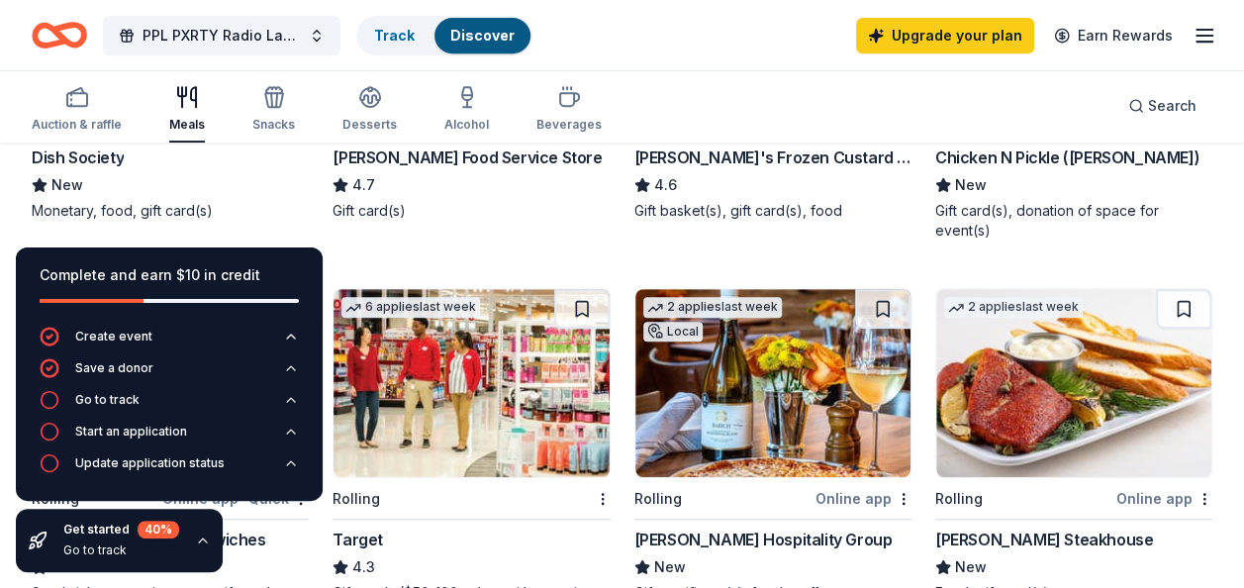
scroll to position [396, 0]
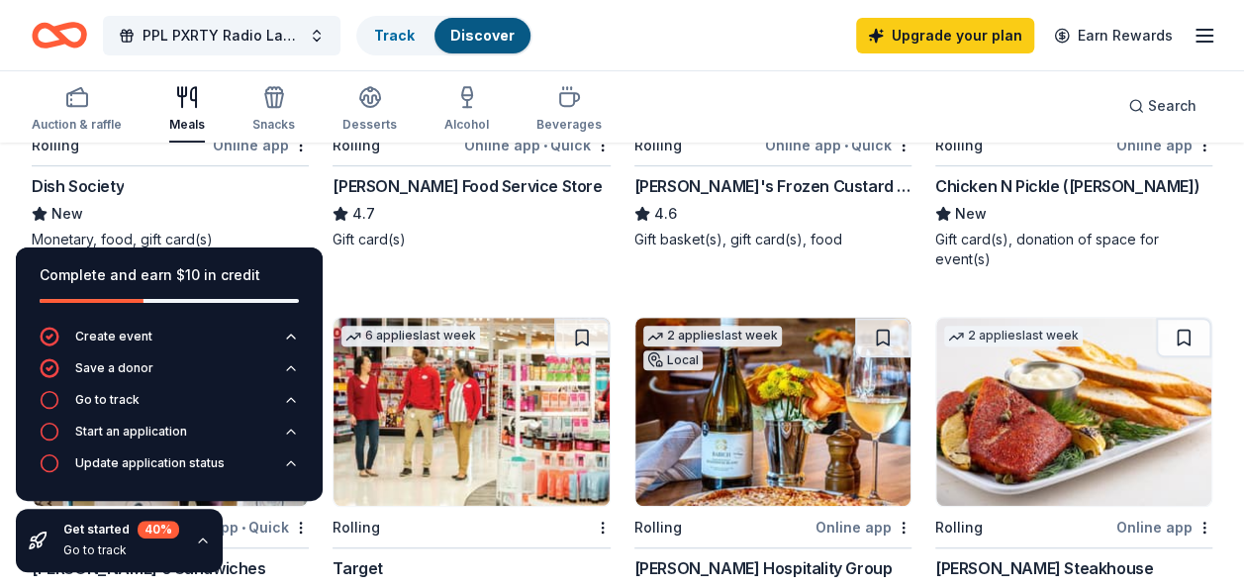
click at [201, 542] on icon "button" at bounding box center [203, 540] width 16 height 16
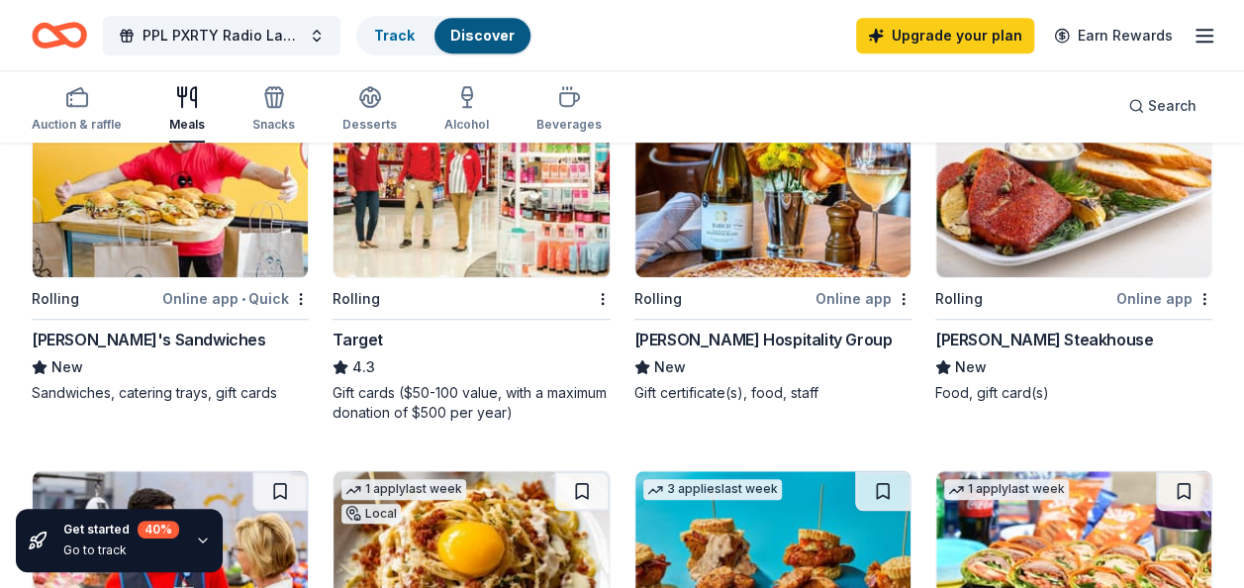
scroll to position [594, 0]
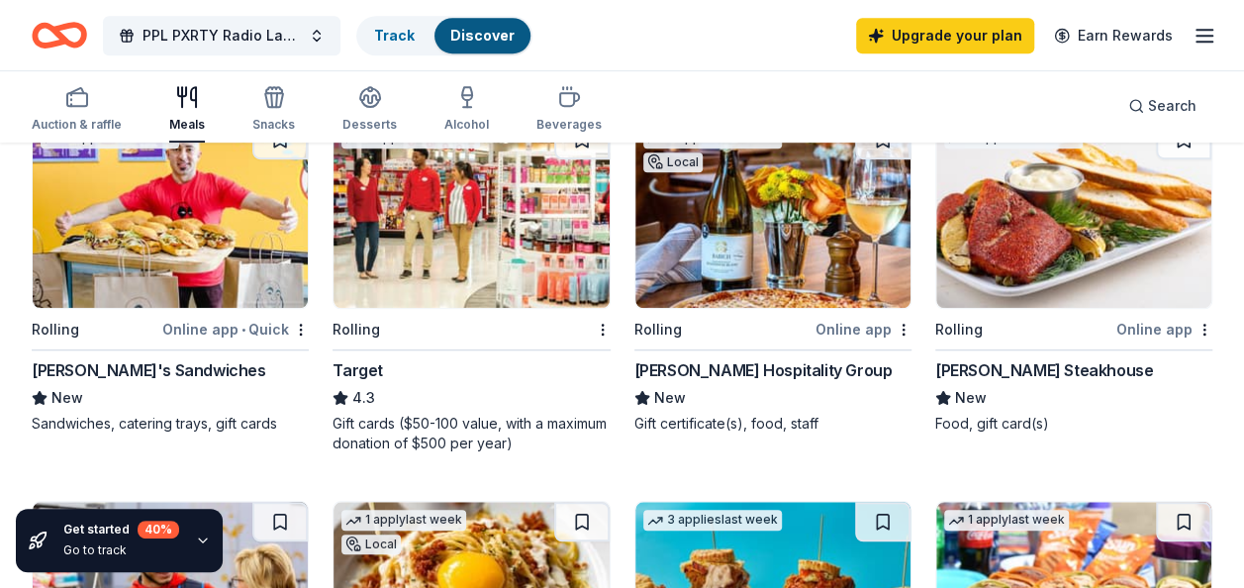
click at [1073, 295] on img at bounding box center [1073, 214] width 275 height 188
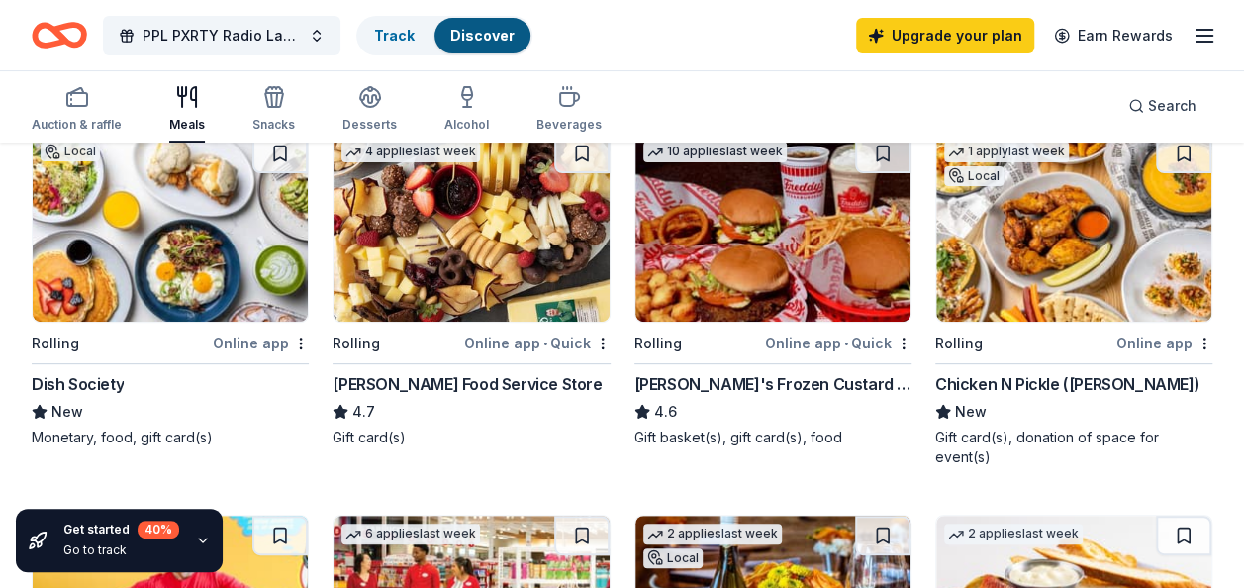
scroll to position [0, 0]
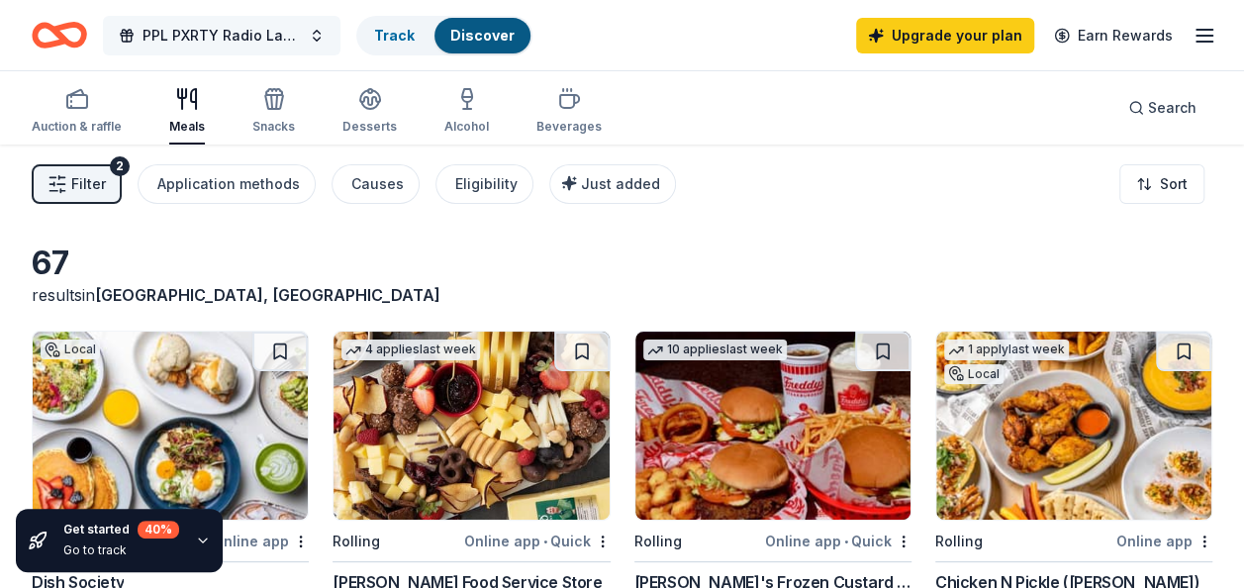
click at [280, 28] on span "PPL PXRTY Radio Launch" at bounding box center [221, 36] width 158 height 24
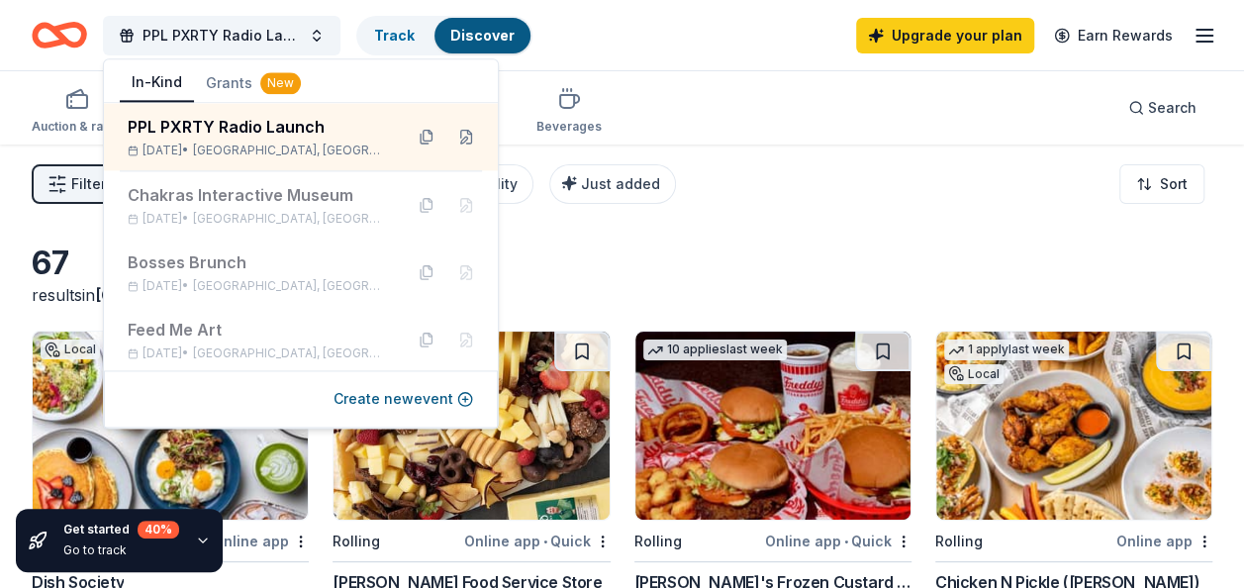
click at [47, 25] on icon "Home" at bounding box center [50, 35] width 31 height 20
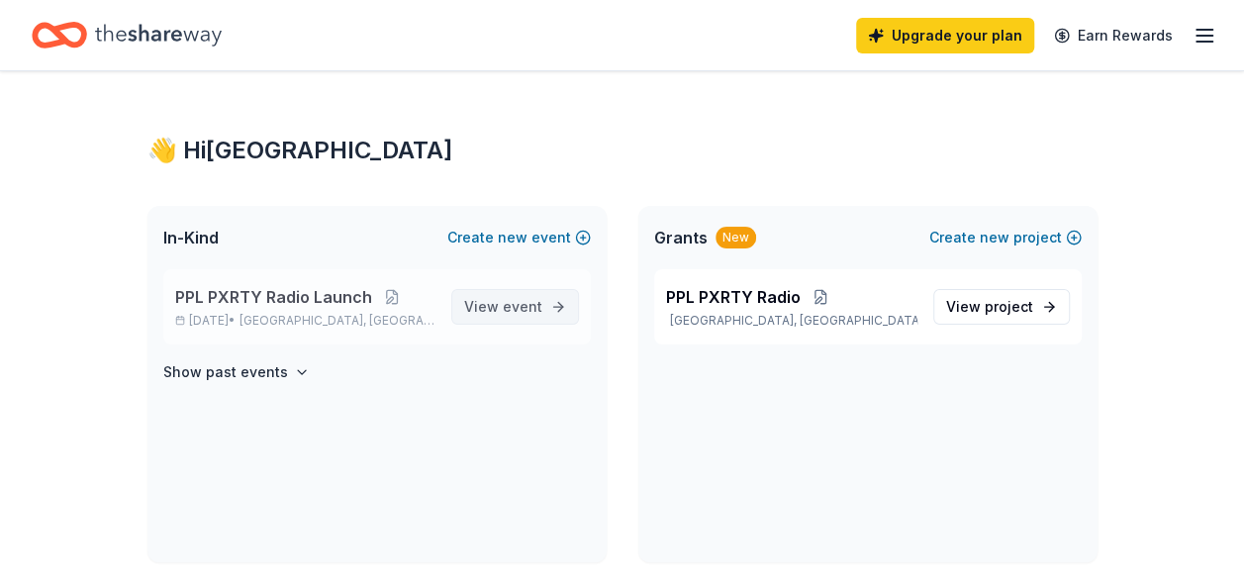
click at [525, 315] on span "View event" at bounding box center [503, 307] width 78 height 24
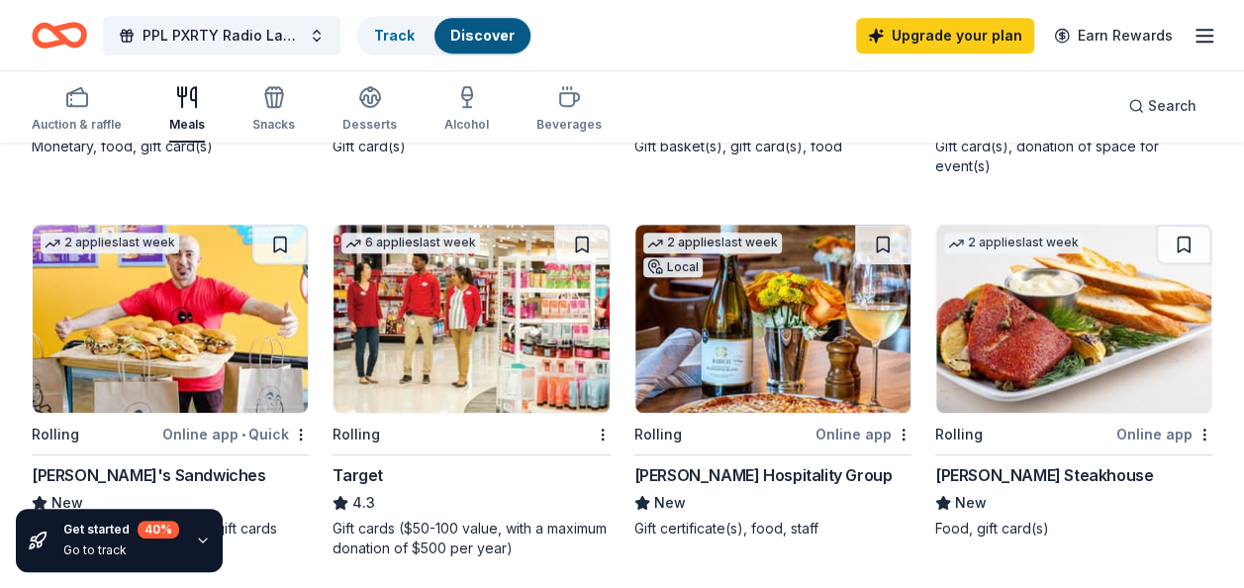
scroll to position [495, 0]
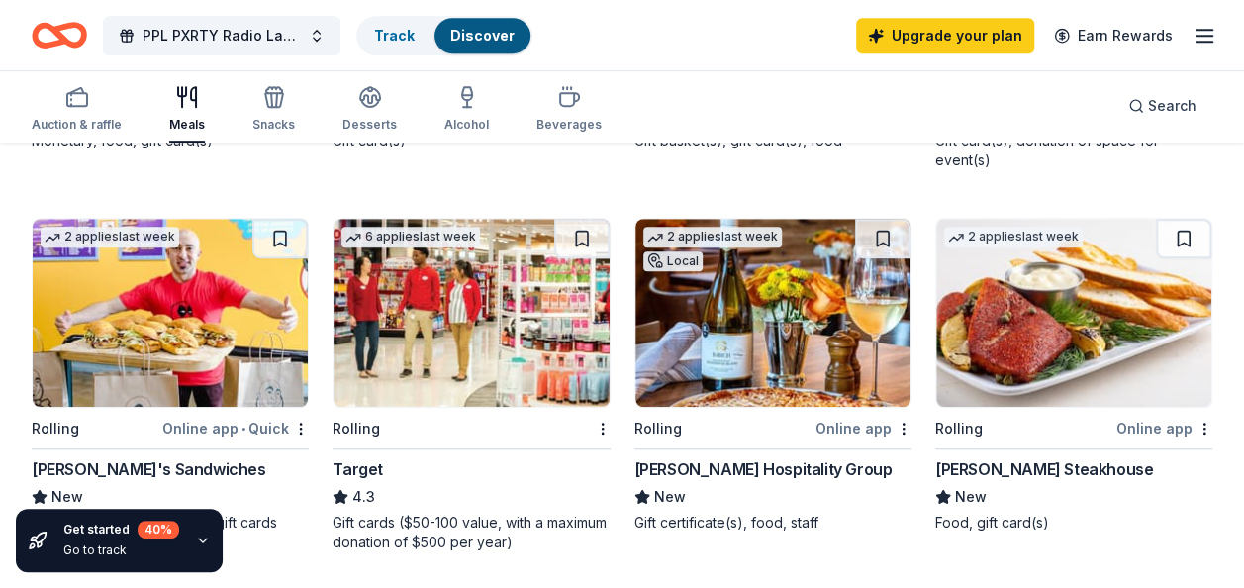
click at [1210, 31] on icon "button" at bounding box center [1204, 36] width 24 height 24
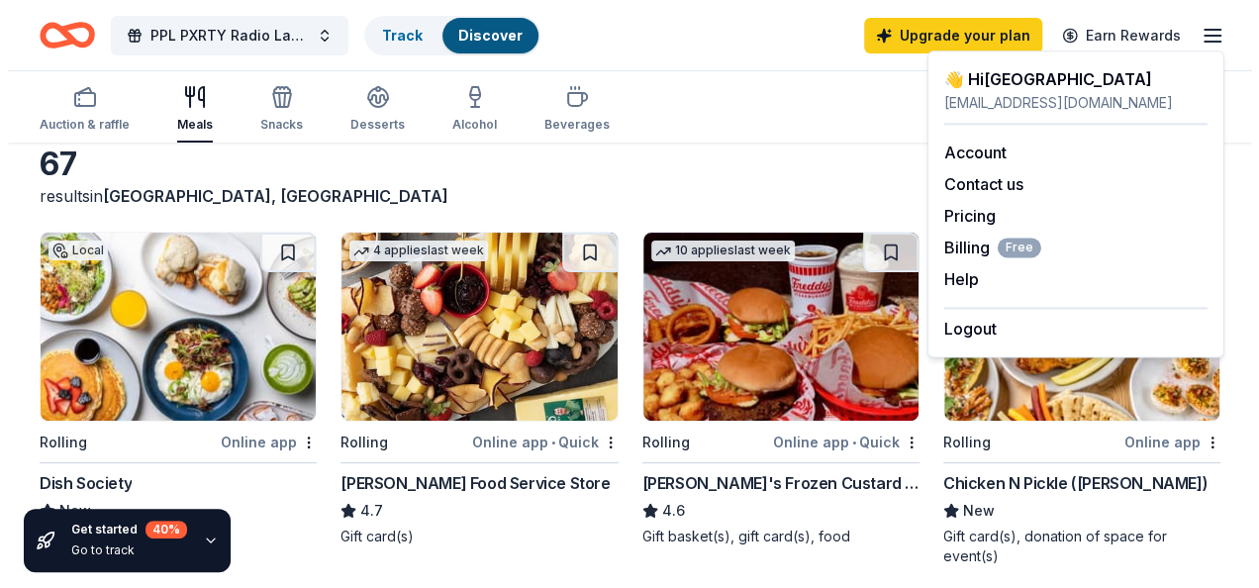
scroll to position [0, 0]
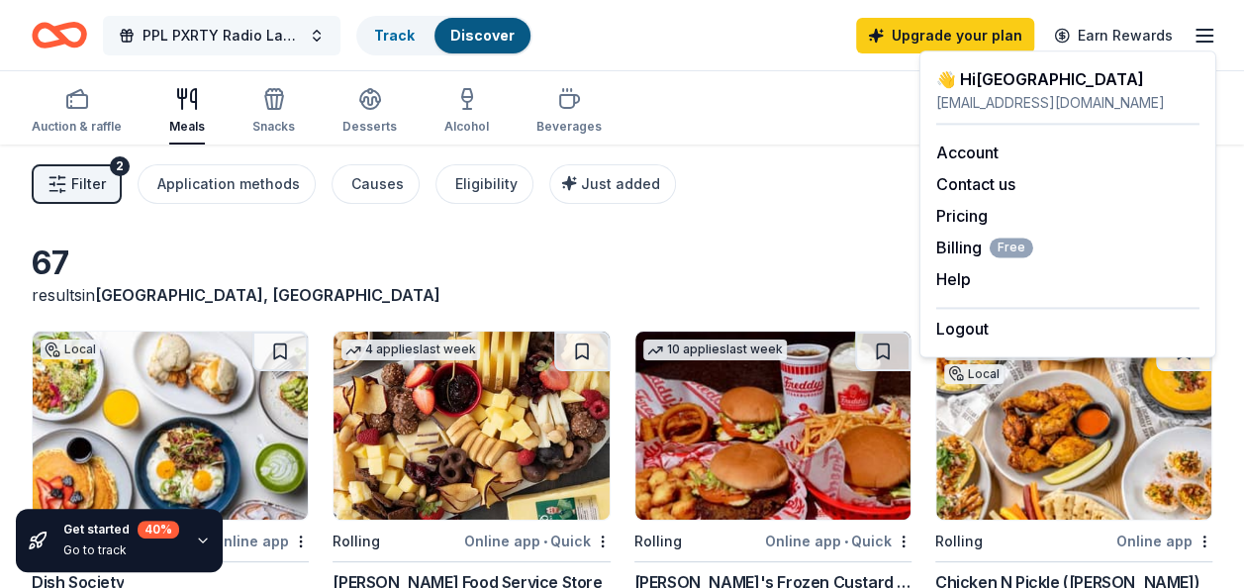
click at [183, 28] on span "PPL PXRTY Radio Launch" at bounding box center [221, 36] width 158 height 24
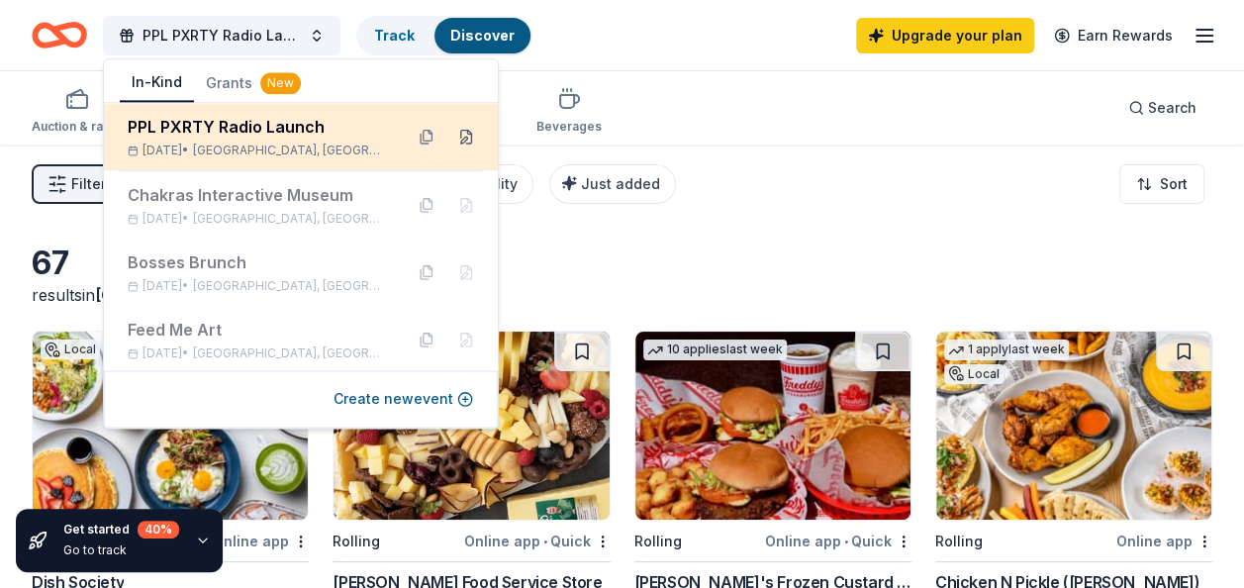
click at [450, 137] on button at bounding box center [466, 137] width 32 height 32
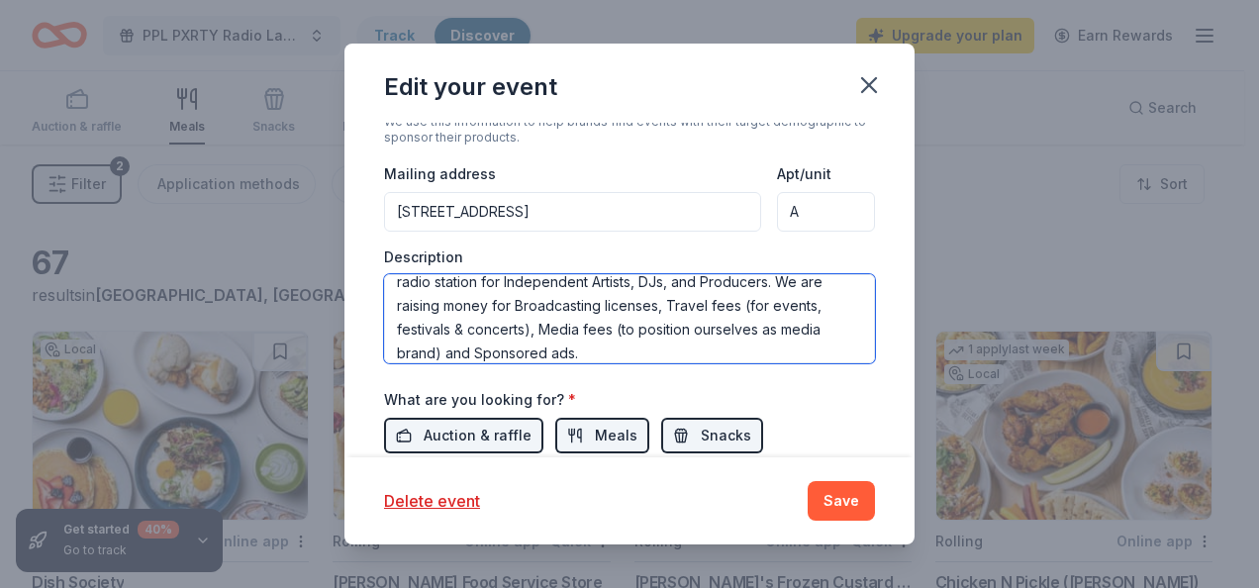
scroll to position [47, 0]
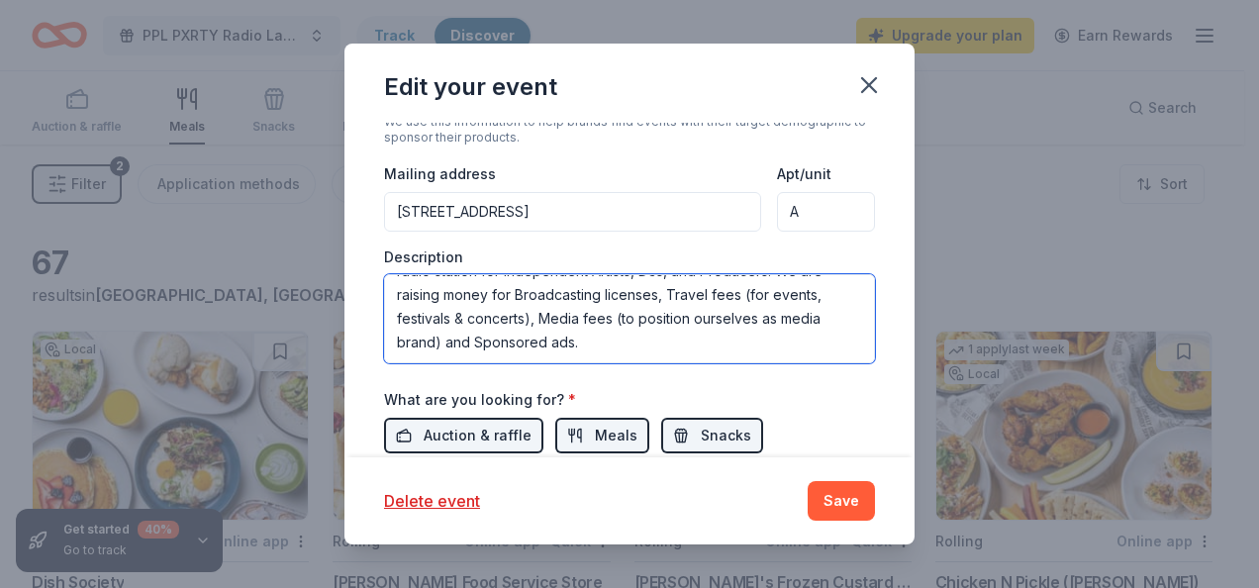
drag, startPoint x: 395, startPoint y: 287, endPoint x: 648, endPoint y: 371, distance: 266.9
click at [648, 371] on div "Event name * PPL PXRTY Radio Launch 22 /100 Event website [DOMAIN_NAME] Attenda…" at bounding box center [629, 128] width 491 height 952
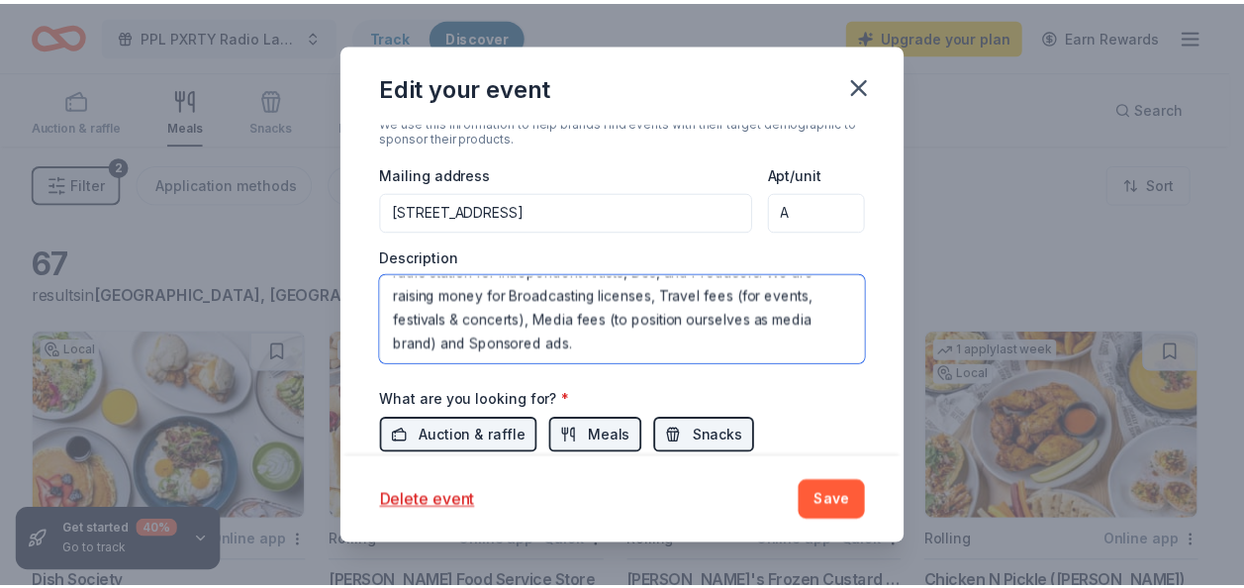
scroll to position [0, 0]
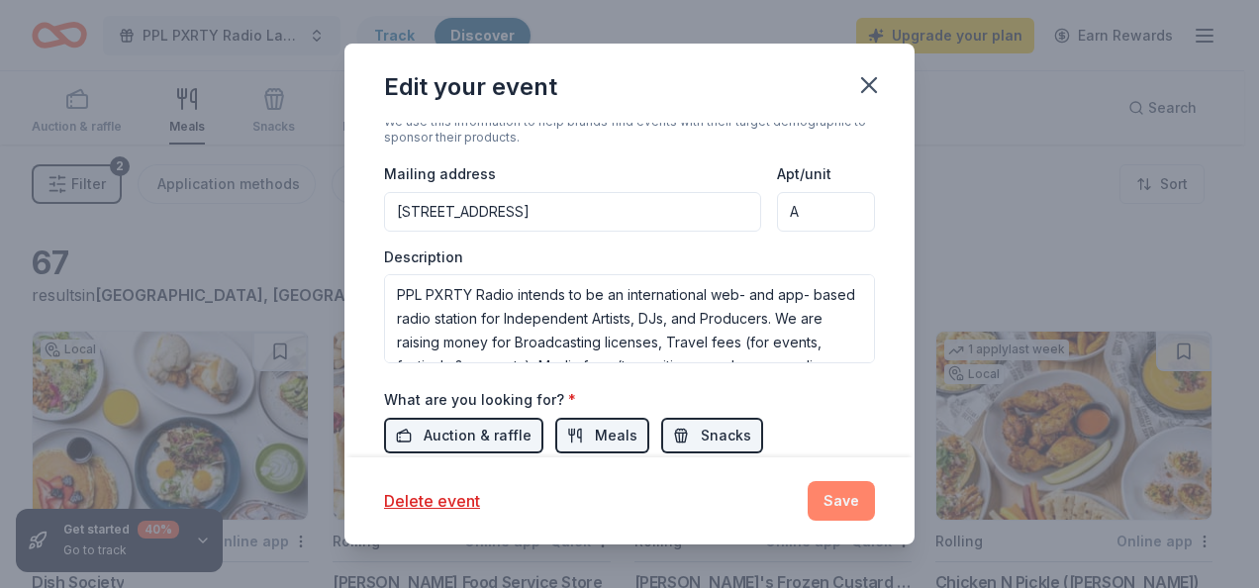
click at [837, 495] on button "Save" at bounding box center [840, 501] width 67 height 40
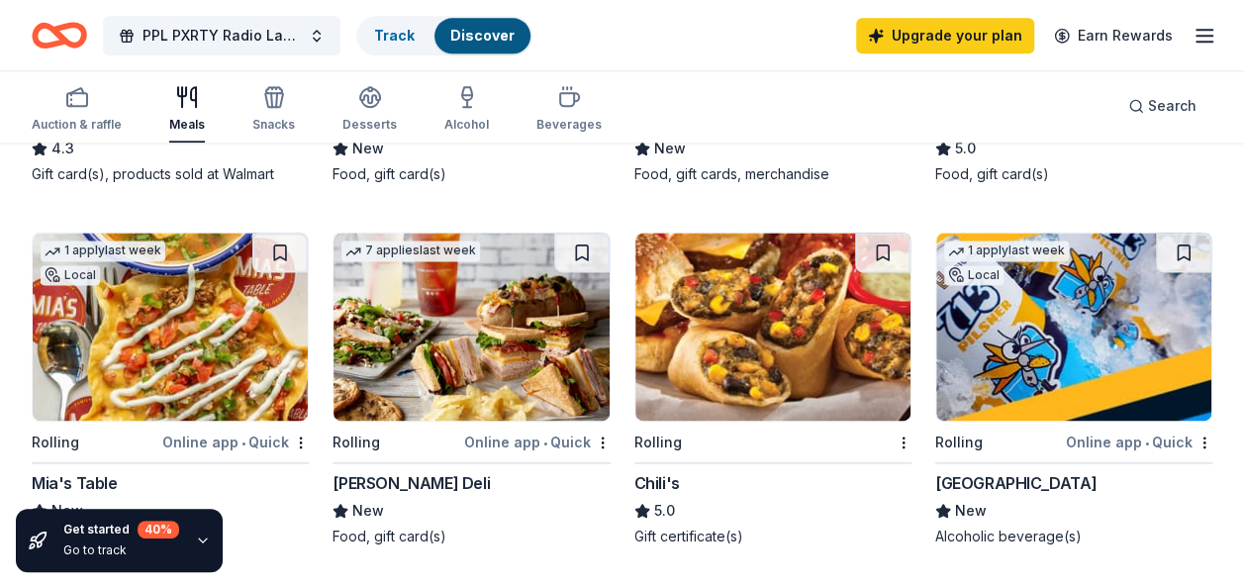
scroll to position [1286, 0]
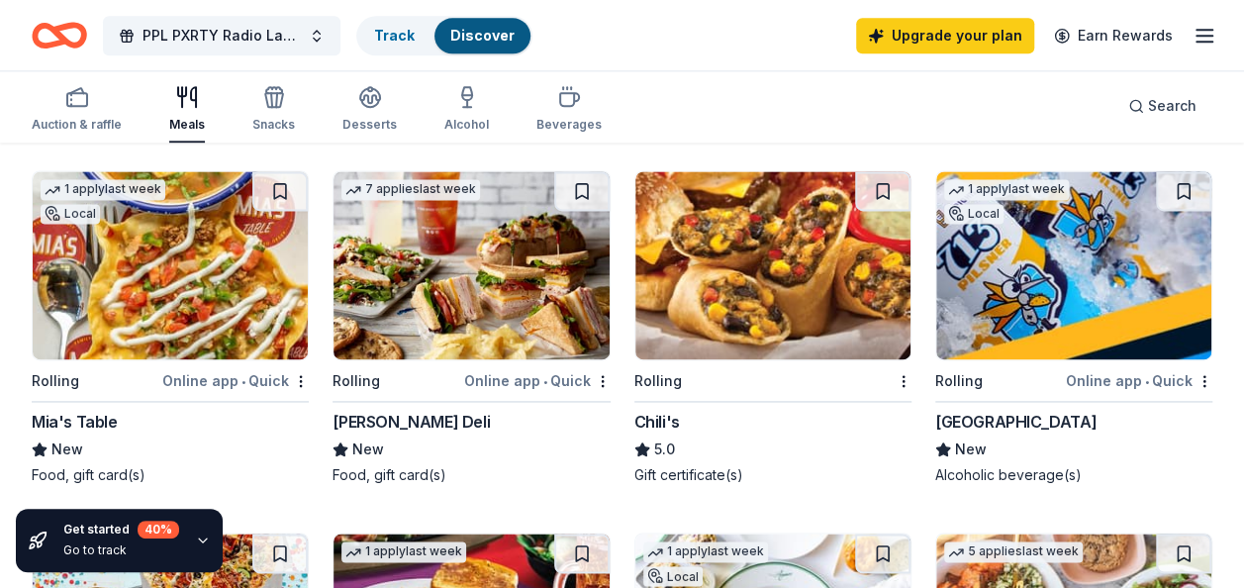
click at [532, 296] on img at bounding box center [470, 265] width 275 height 188
click at [797, 251] on img at bounding box center [772, 265] width 275 height 188
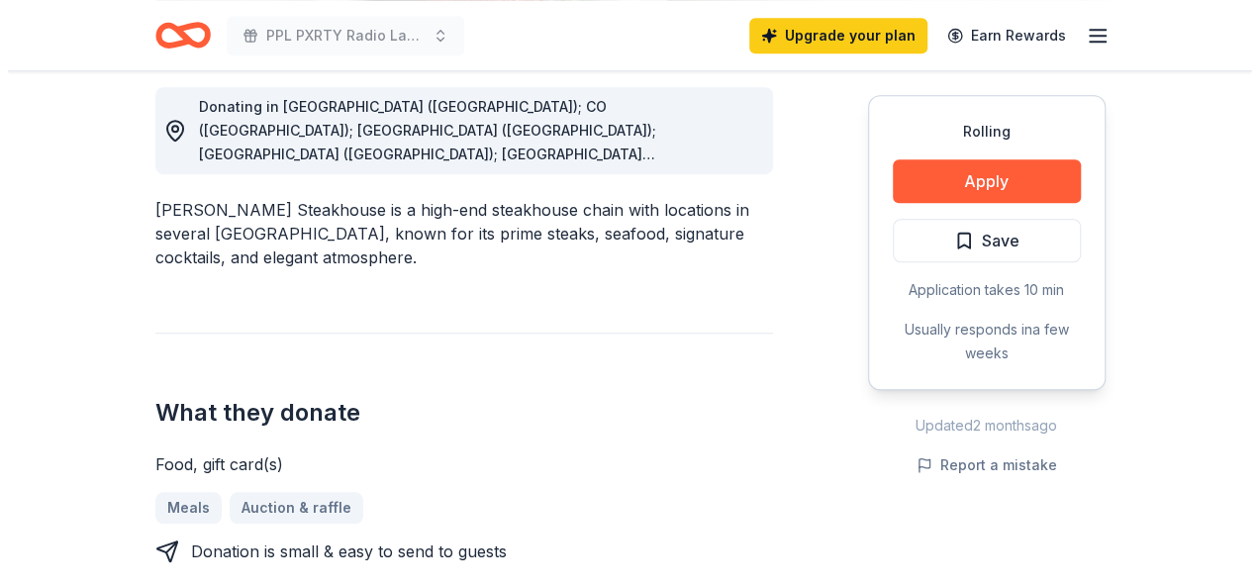
scroll to position [594, 0]
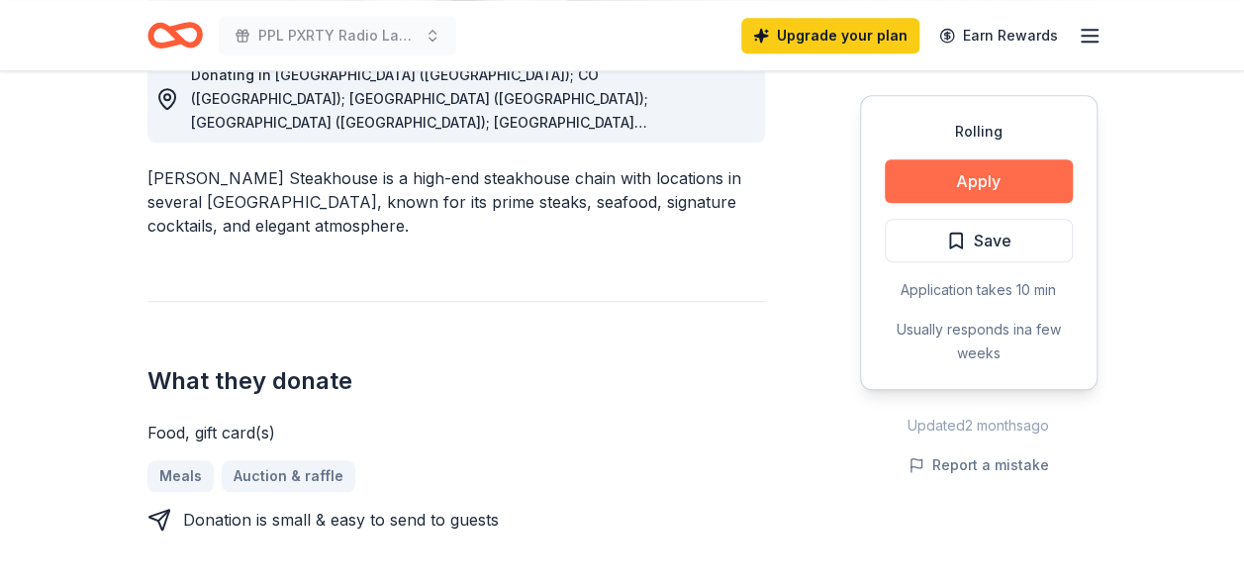
click at [976, 184] on button "Apply" at bounding box center [979, 181] width 188 height 44
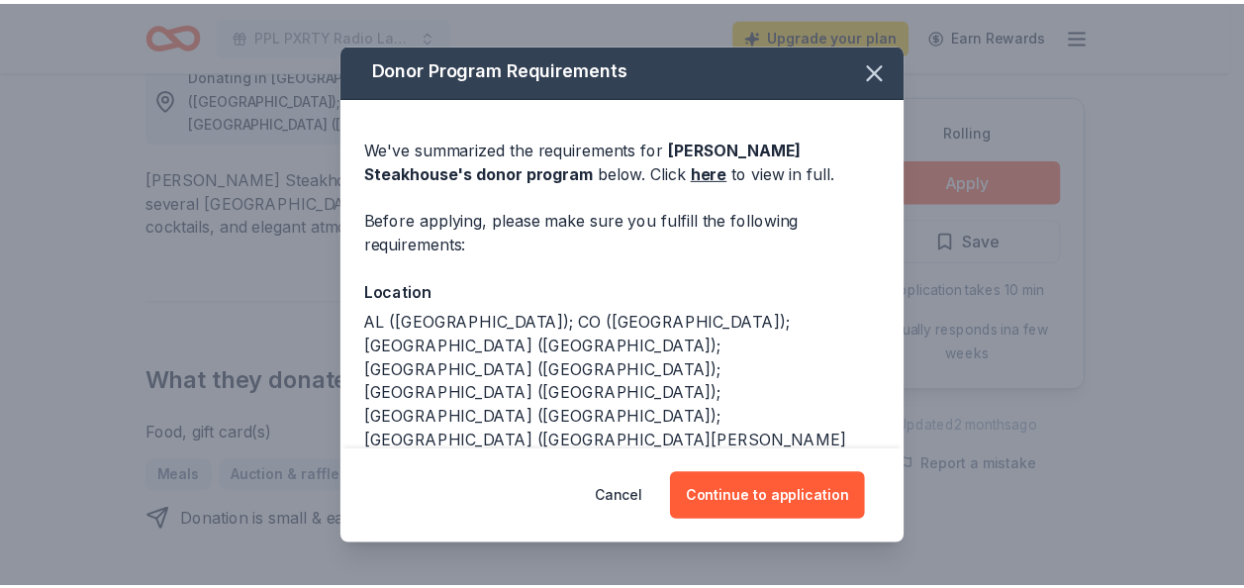
scroll to position [0, 0]
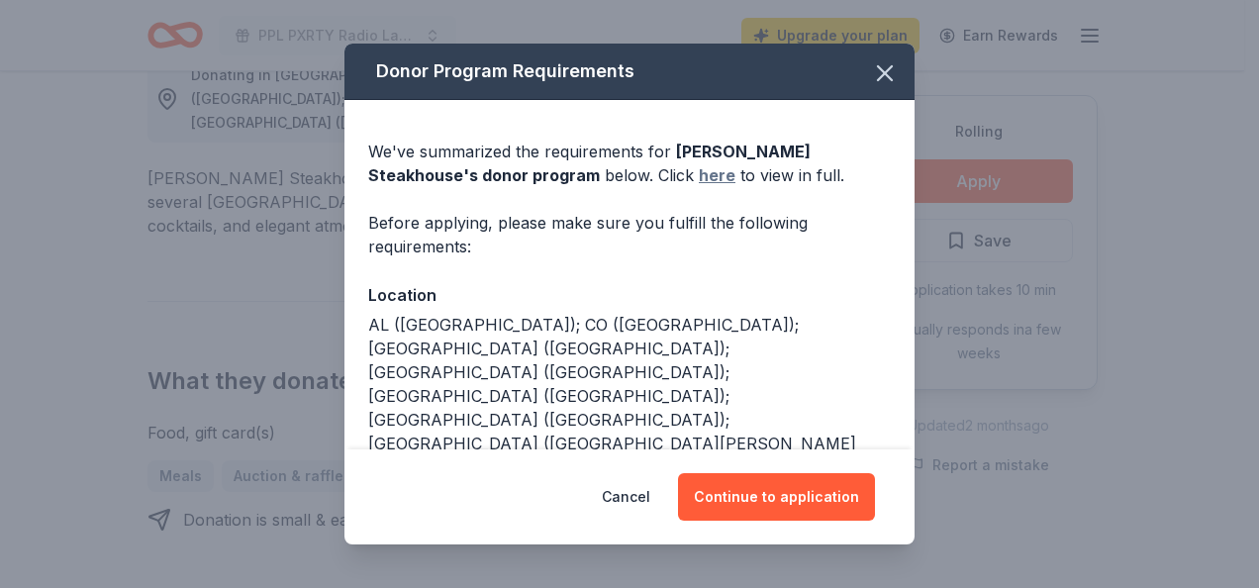
click at [699, 170] on link "here" at bounding box center [717, 175] width 37 height 24
click at [878, 74] on icon "button" at bounding box center [885, 73] width 14 height 14
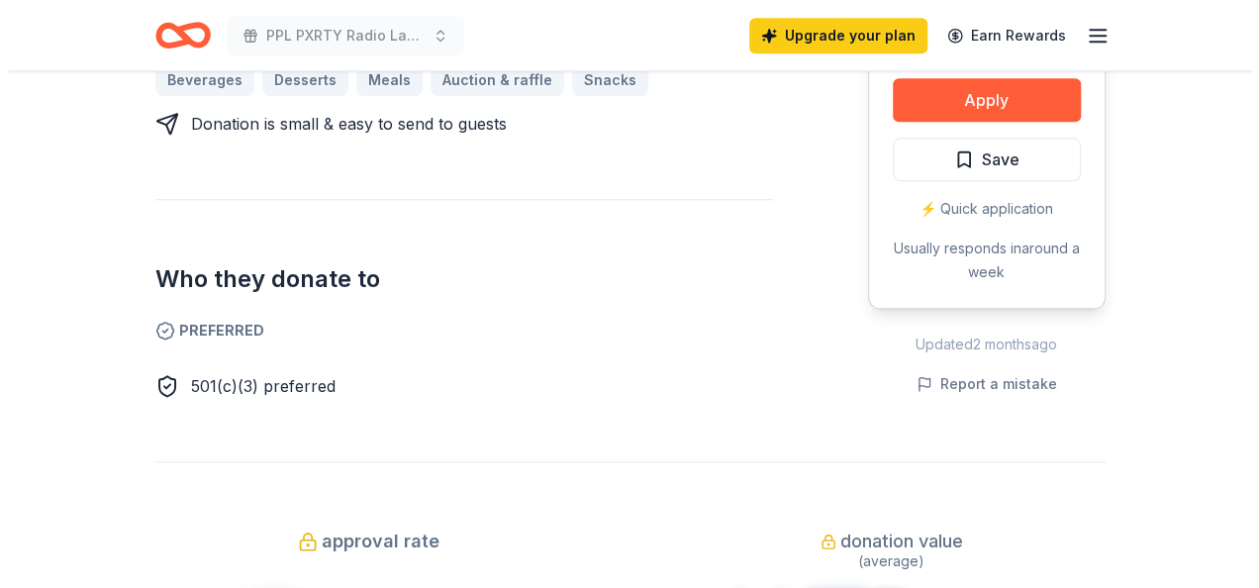
scroll to position [792, 0]
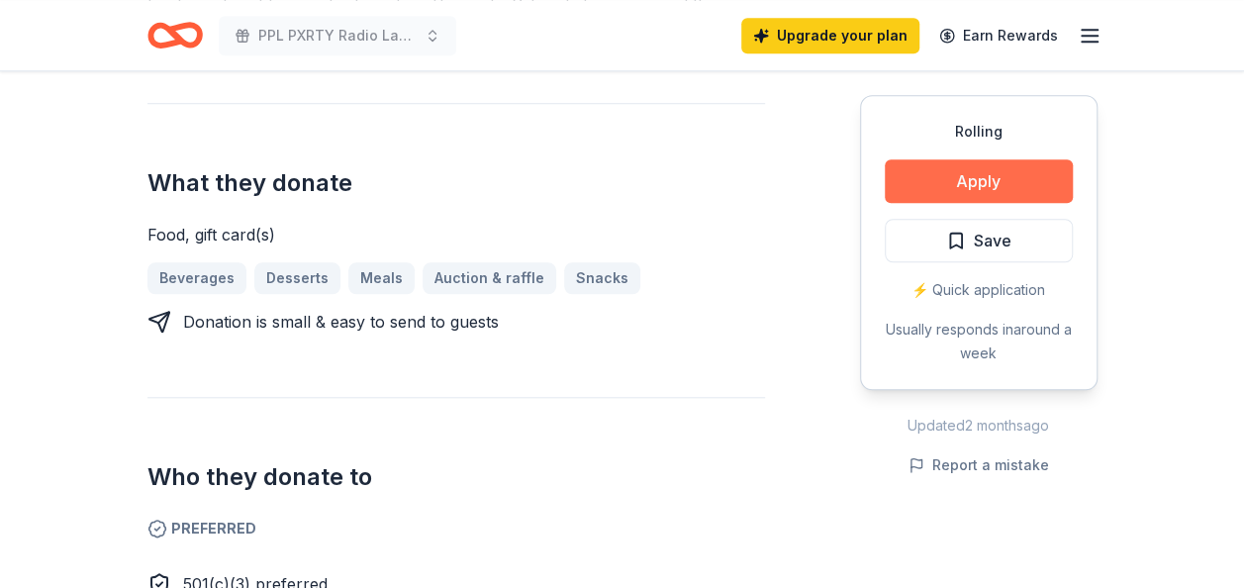
click at [990, 179] on button "Apply" at bounding box center [979, 181] width 188 height 44
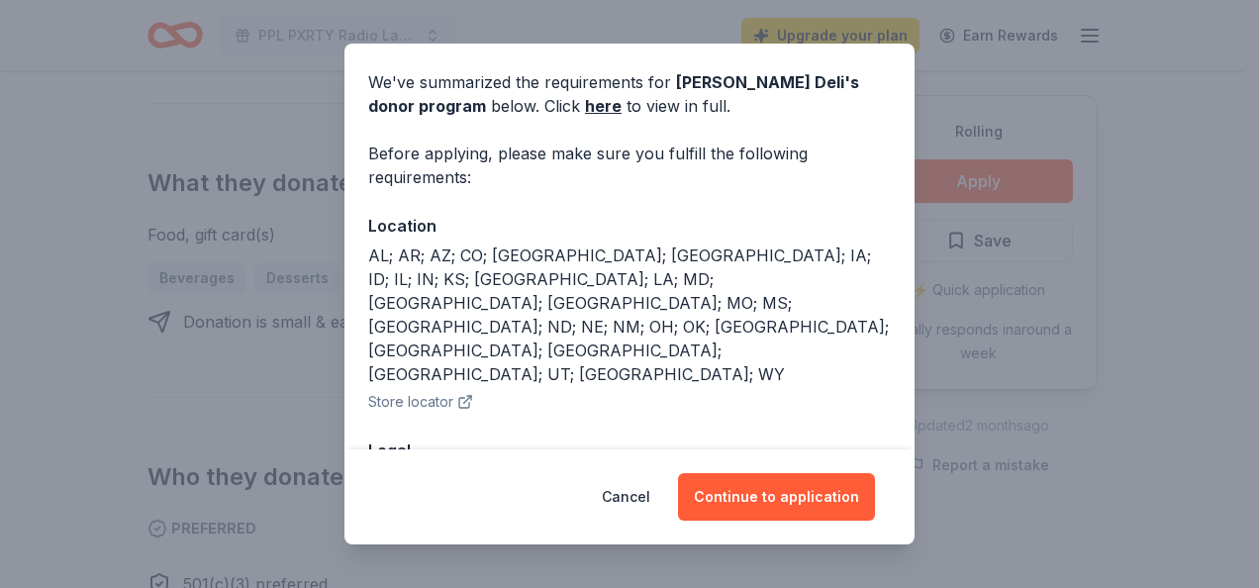
scroll to position [99, 0]
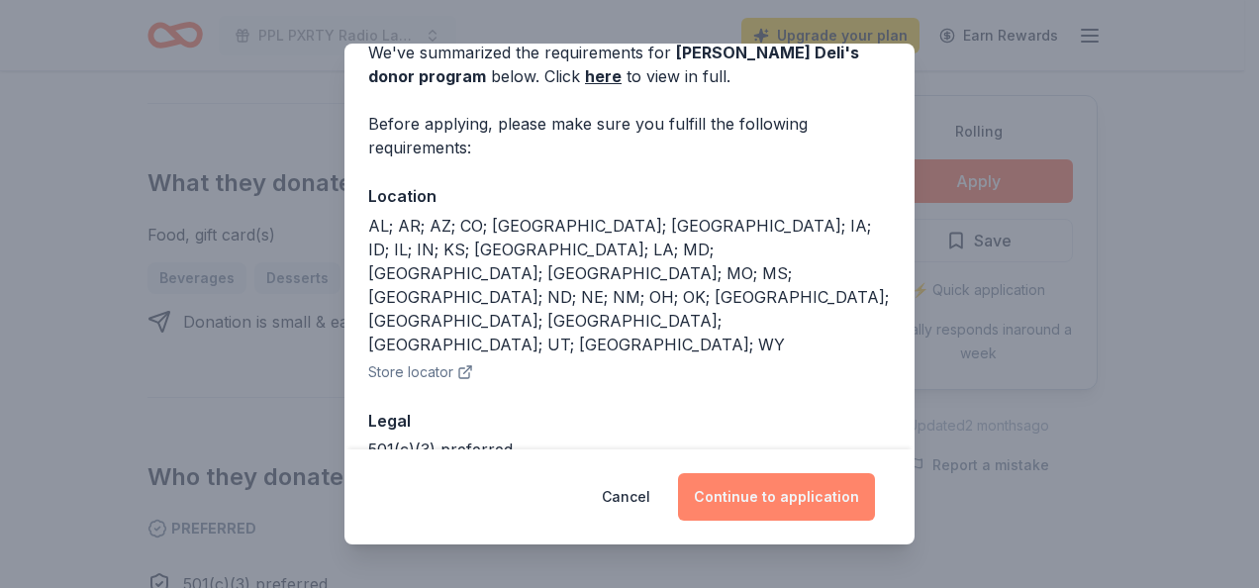
click at [772, 489] on button "Continue to application" at bounding box center [776, 496] width 197 height 47
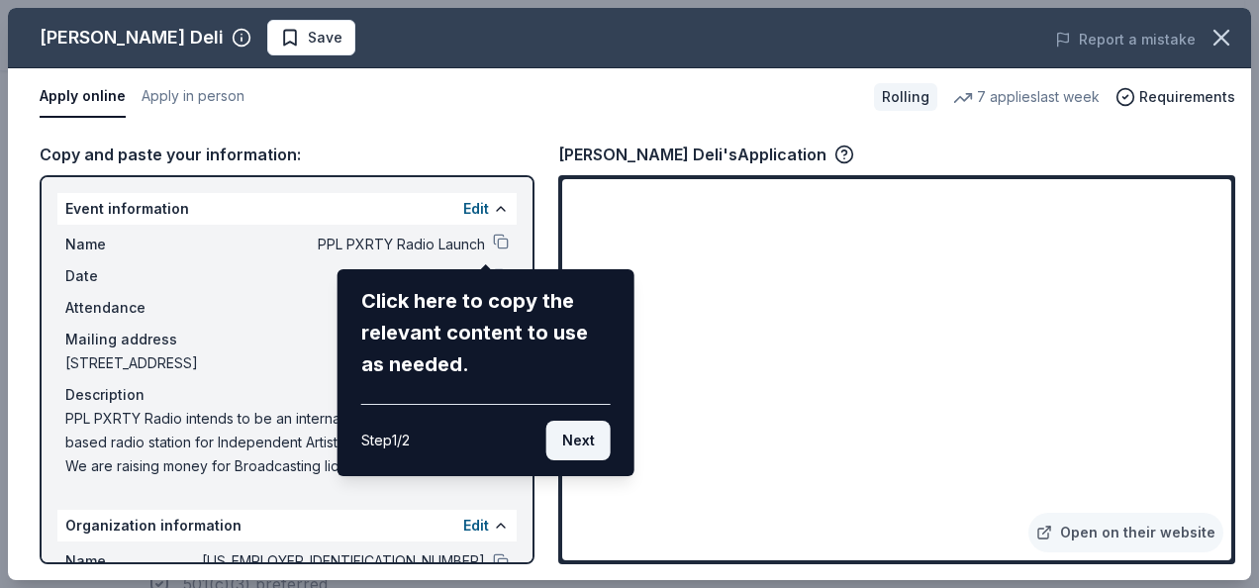
click at [563, 444] on button "Next" at bounding box center [578, 441] width 64 height 40
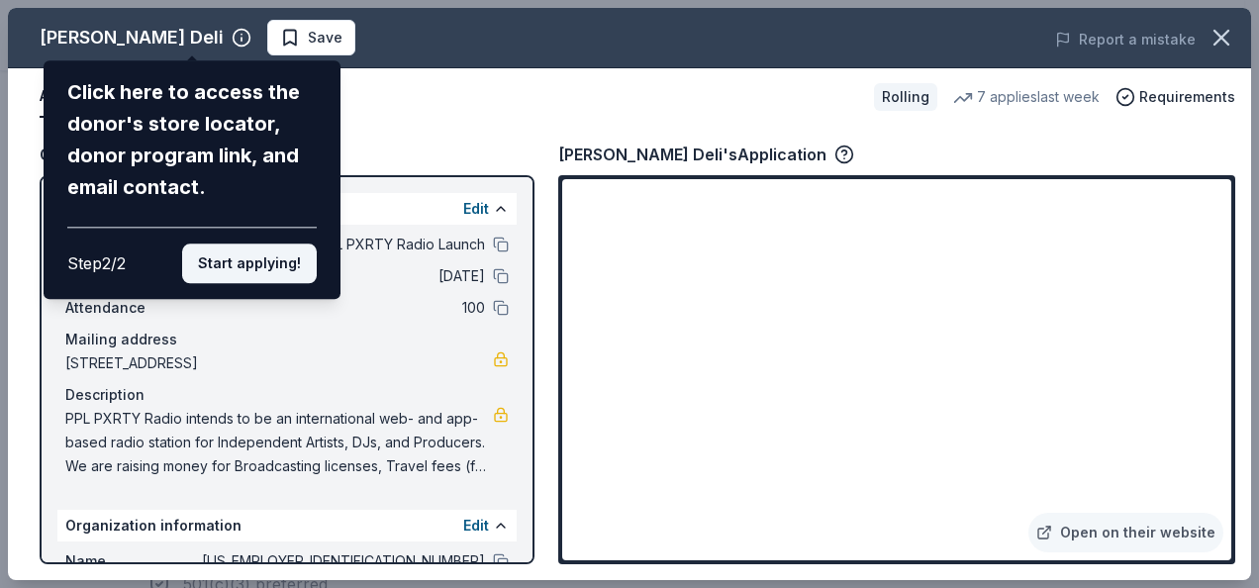
click at [235, 253] on button "Start applying!" at bounding box center [249, 263] width 135 height 40
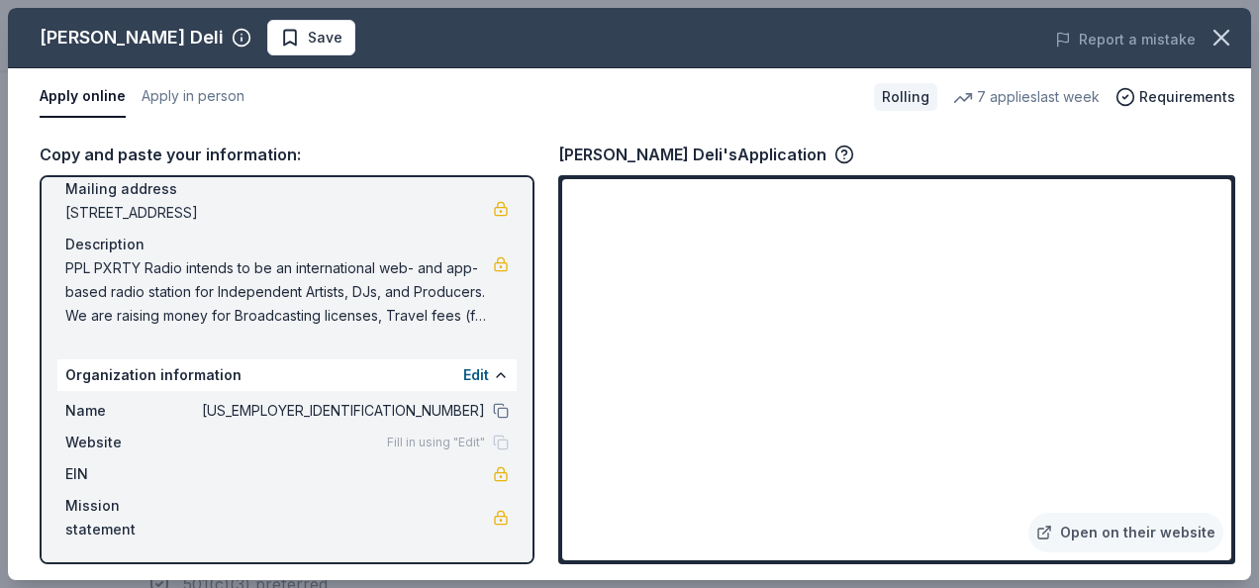
scroll to position [153, 0]
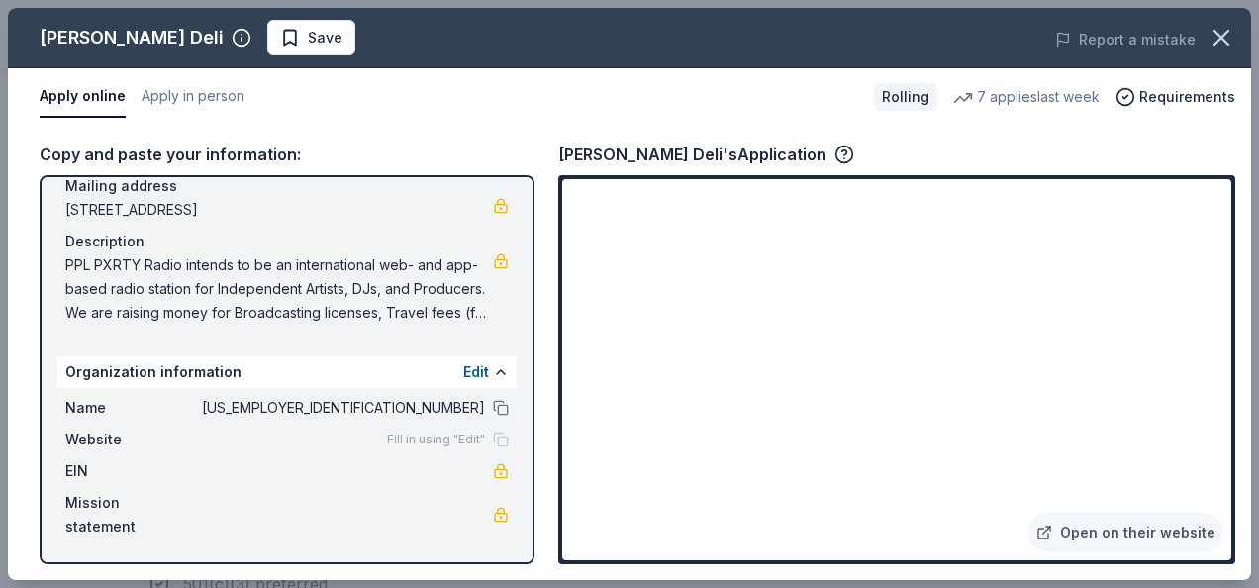
click at [955, 143] on div "McAlister's Deli's Application" at bounding box center [896, 154] width 677 height 26
